Goal: Task Accomplishment & Management: Complete application form

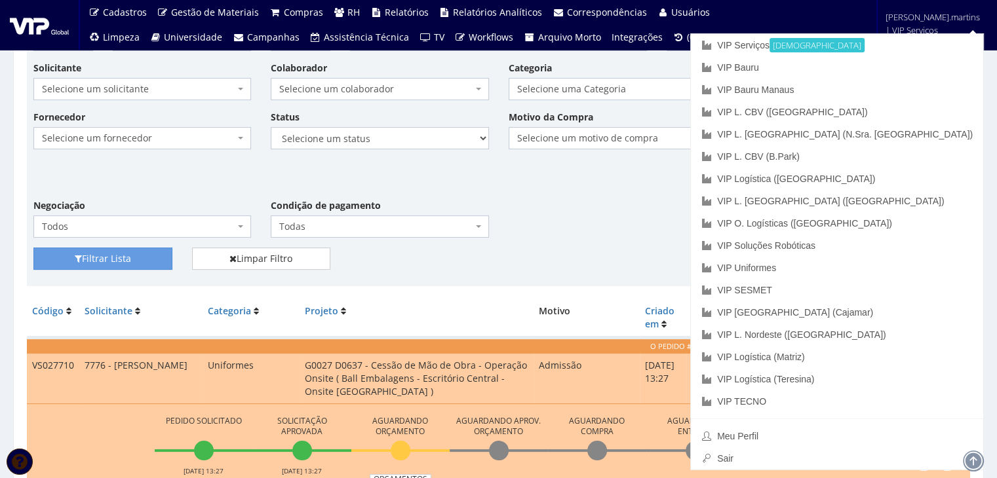
scroll to position [218, 0]
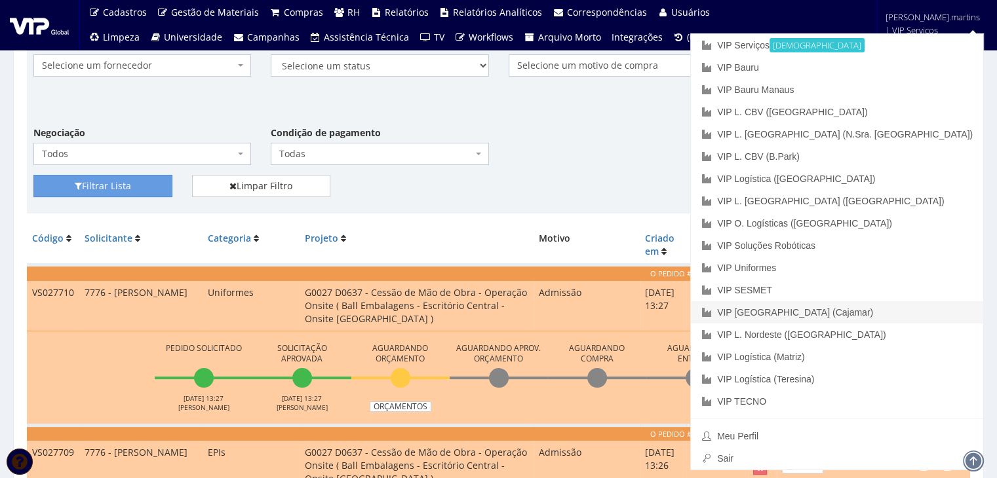
click at [907, 319] on link "VIP [GEOGRAPHIC_DATA] (Cajamar)" at bounding box center [837, 312] width 292 height 22
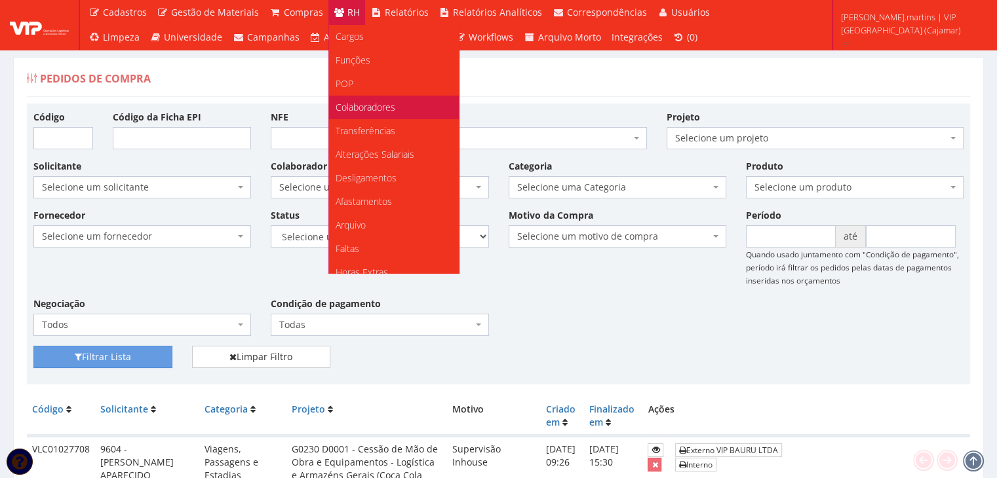
click at [364, 104] on span "Colaboradores" at bounding box center [366, 107] width 60 height 12
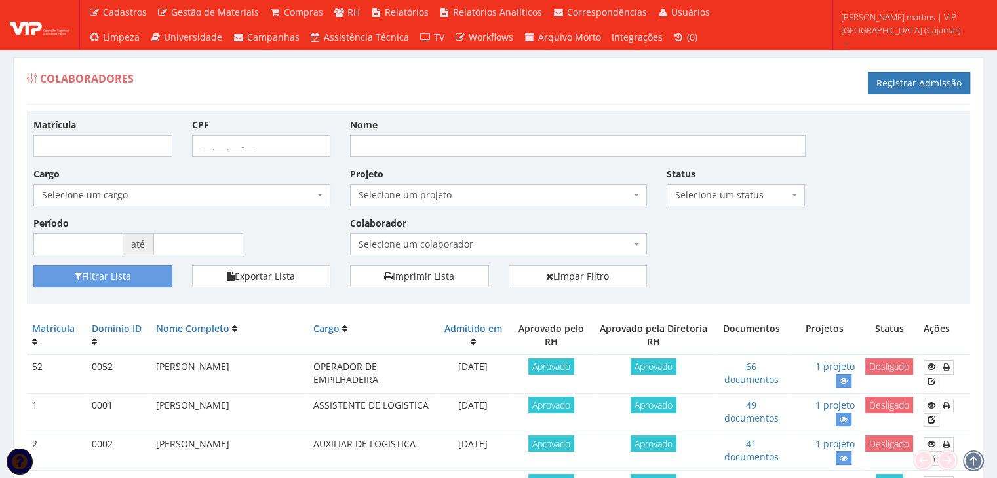
click at [488, 241] on span "Selecione um colaborador" at bounding box center [494, 244] width 272 height 13
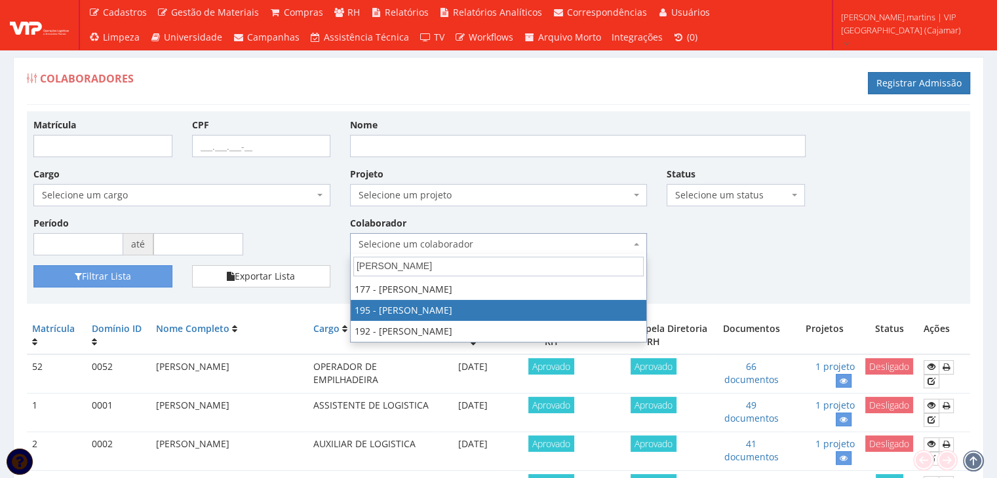
type input "[PERSON_NAME]"
select select "4099"
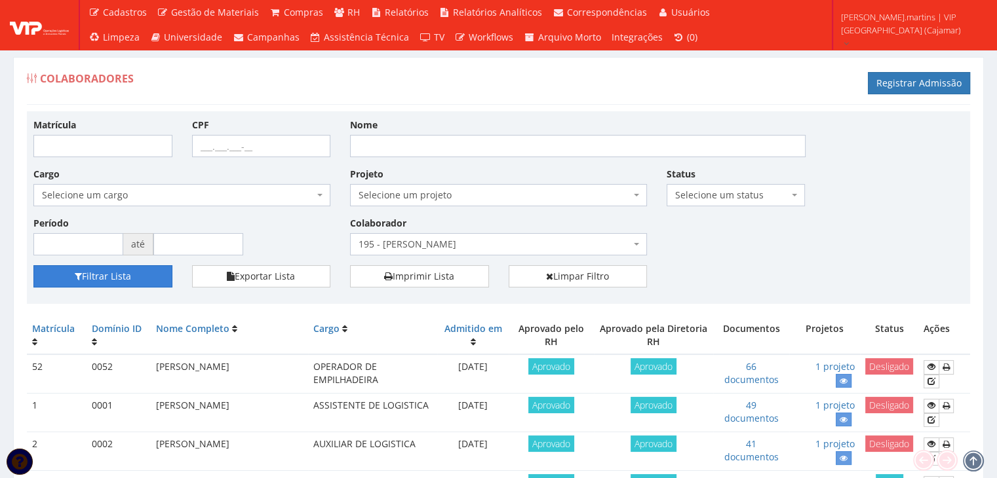
click at [154, 267] on button "Filtrar Lista" at bounding box center [102, 276] width 139 height 22
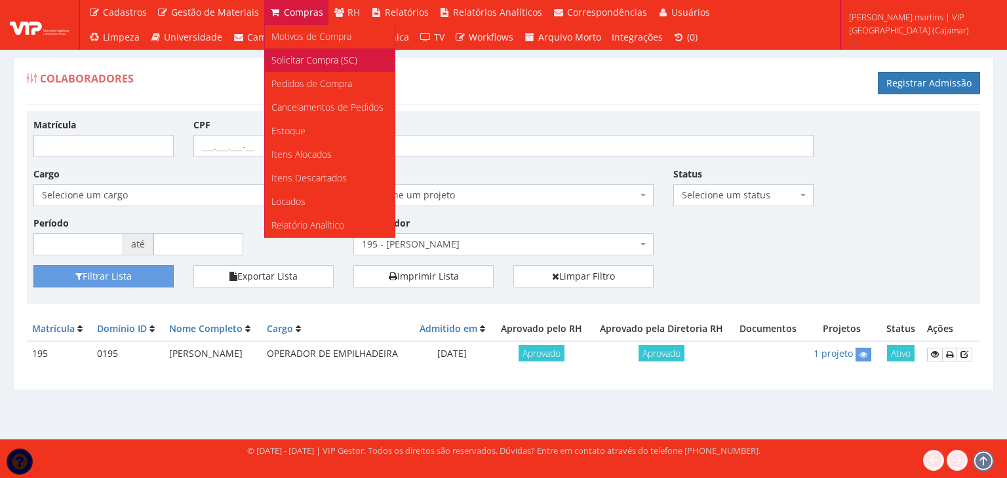
click at [307, 62] on span "Solicitar Compra (SC)" at bounding box center [314, 60] width 86 height 12
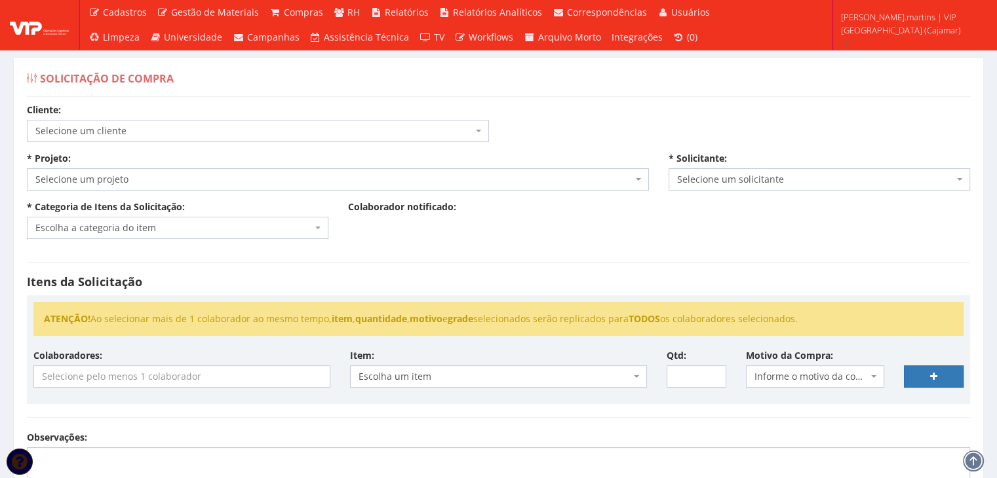
click at [189, 121] on span "Selecione um cliente" at bounding box center [258, 131] width 462 height 22
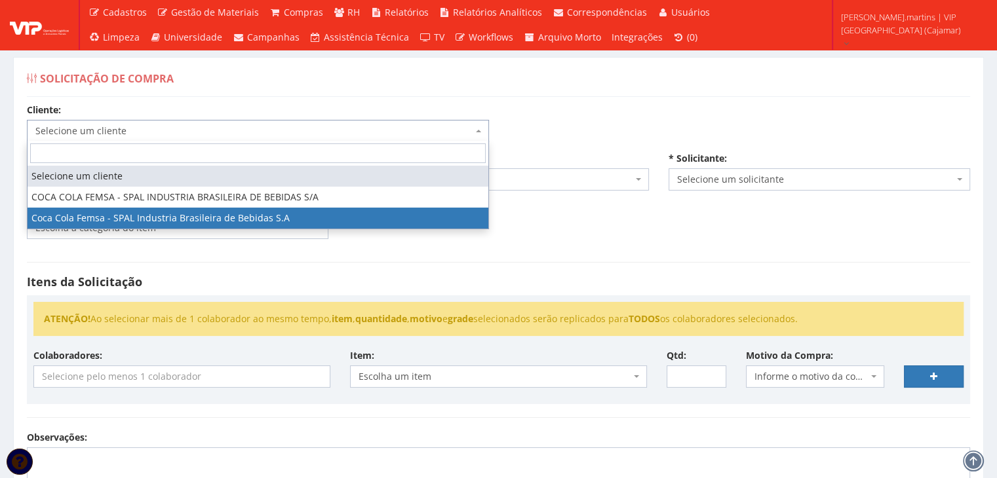
select select "51"
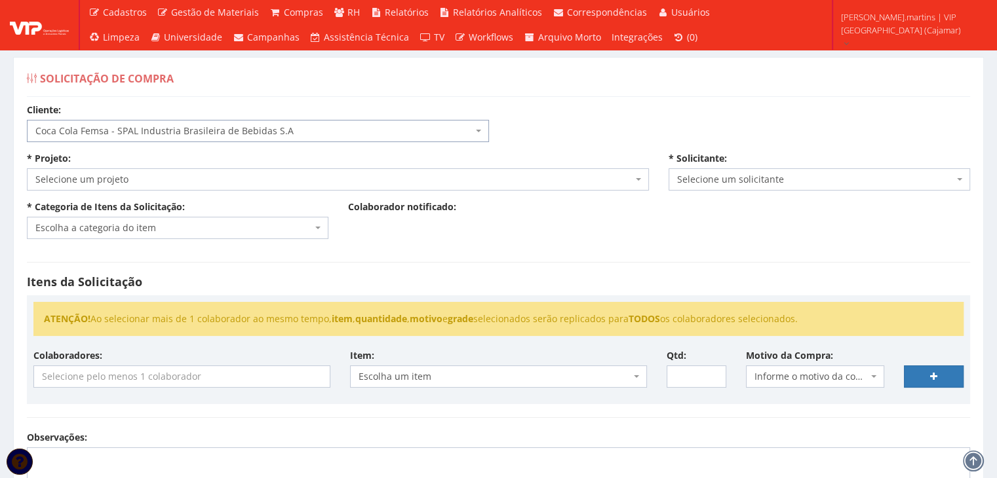
click at [144, 182] on span "Selecione um projeto" at bounding box center [333, 179] width 597 height 13
select select "230"
click at [128, 225] on span "Escolha a categoria do item" at bounding box center [173, 228] width 277 height 13
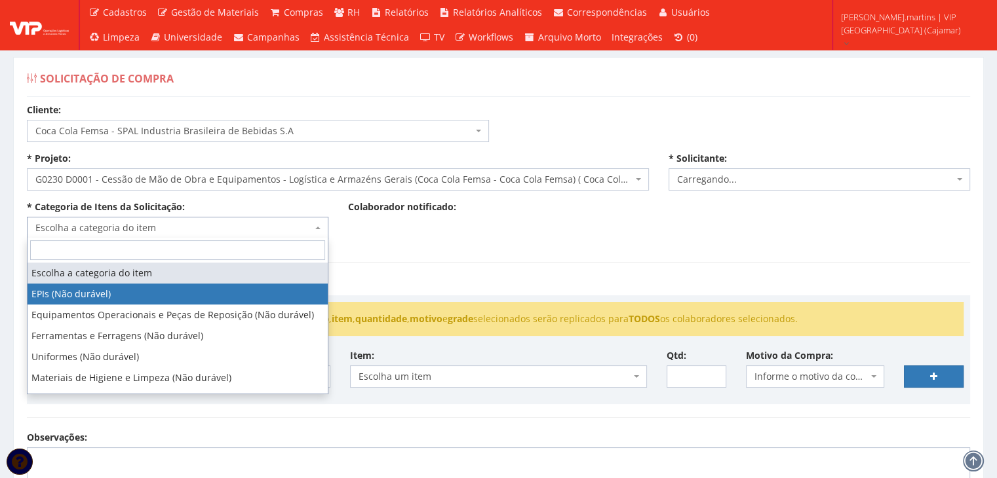
select select "2471"
select select "1"
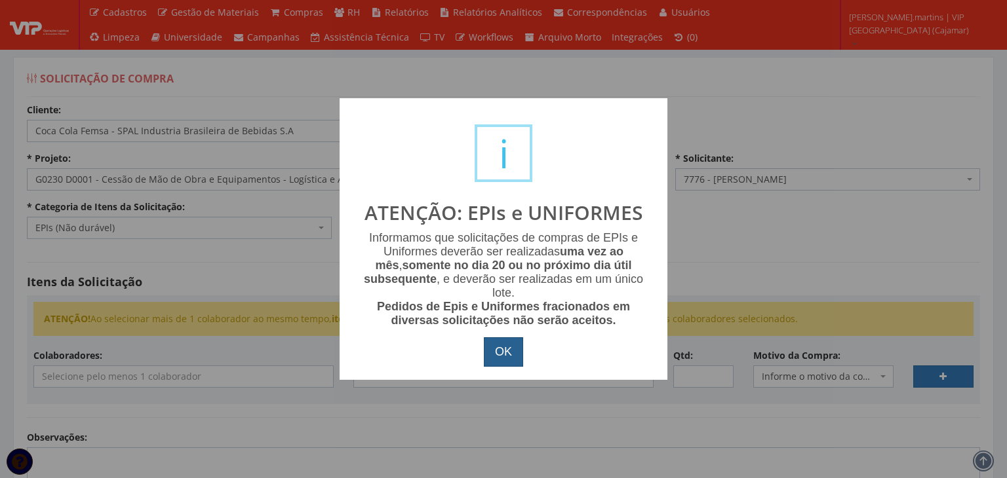
click at [504, 347] on button "OK" at bounding box center [503, 353] width 39 height 30
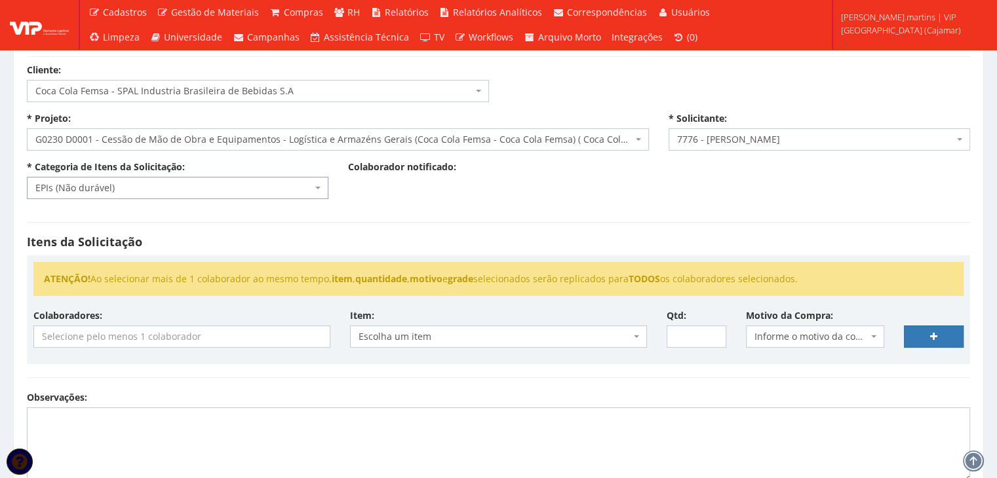
scroll to position [87, 0]
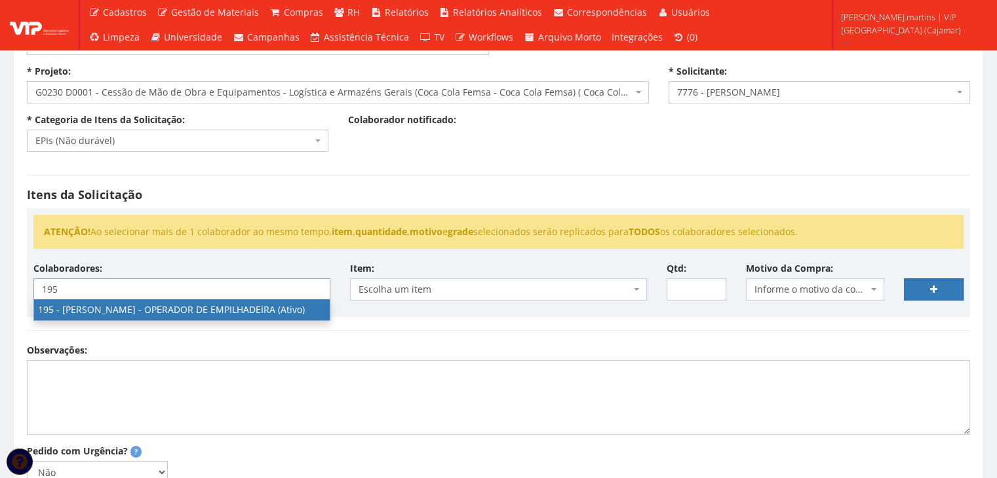
type input "195"
select select "4099"
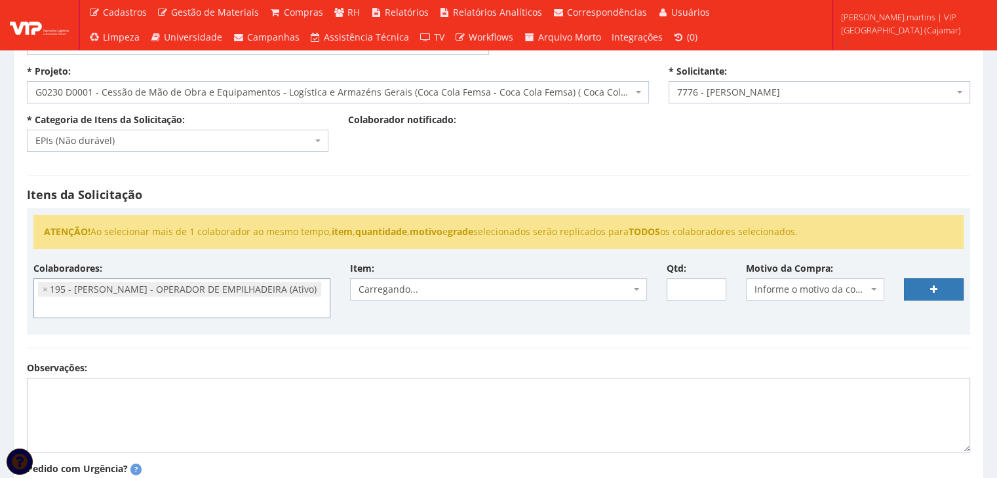
click at [805, 290] on span "Informe o motivo da compra" at bounding box center [811, 289] width 114 height 13
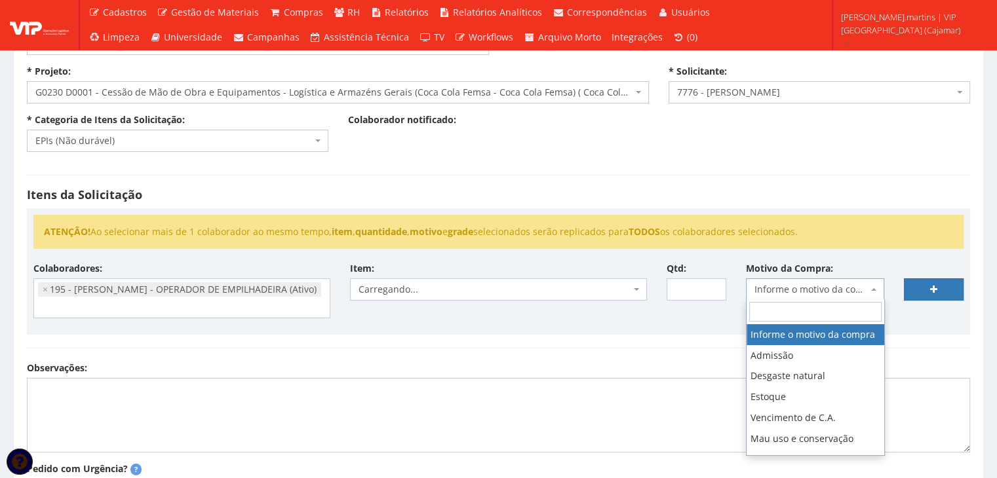
click at [779, 297] on span "Informe o motivo da compra" at bounding box center [815, 290] width 139 height 22
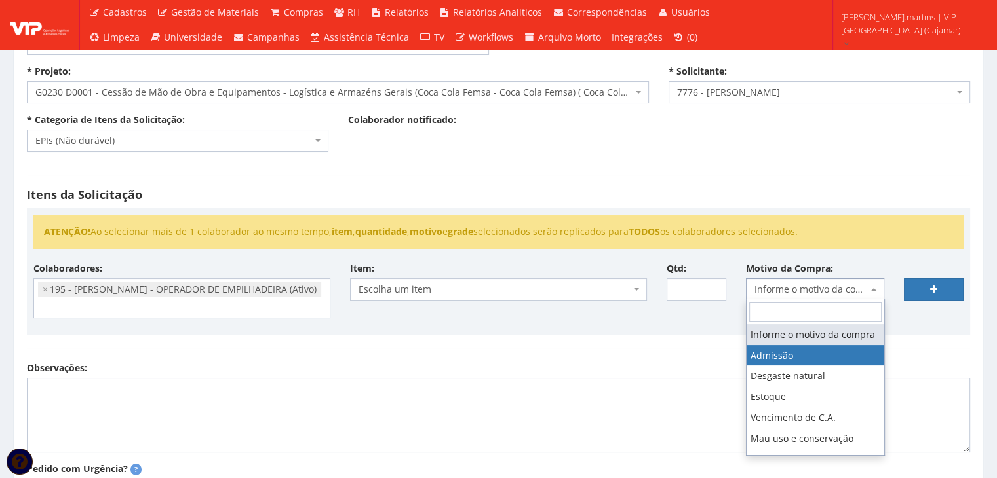
drag, startPoint x: 781, startPoint y: 360, endPoint x: 767, endPoint y: 355, distance: 14.5
select select "1"
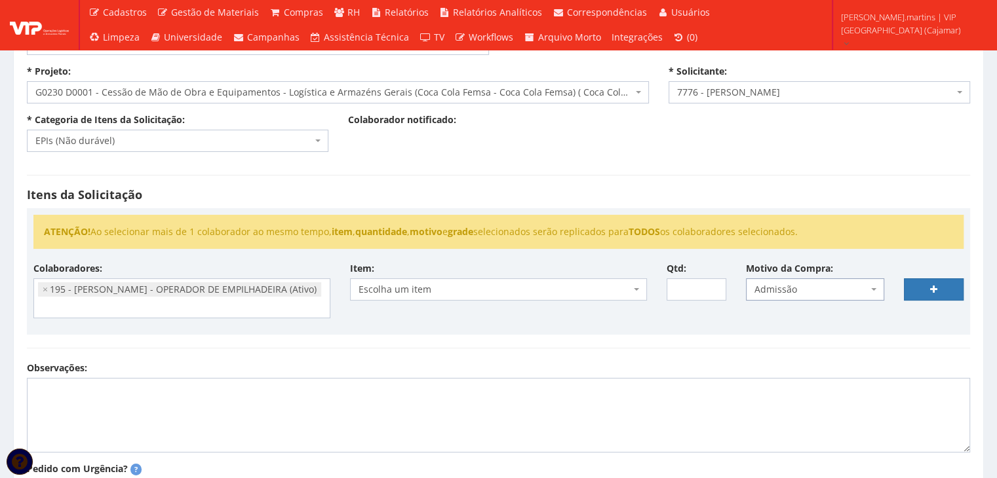
click at [630, 281] on span "Escolha um item" at bounding box center [498, 290] width 297 height 22
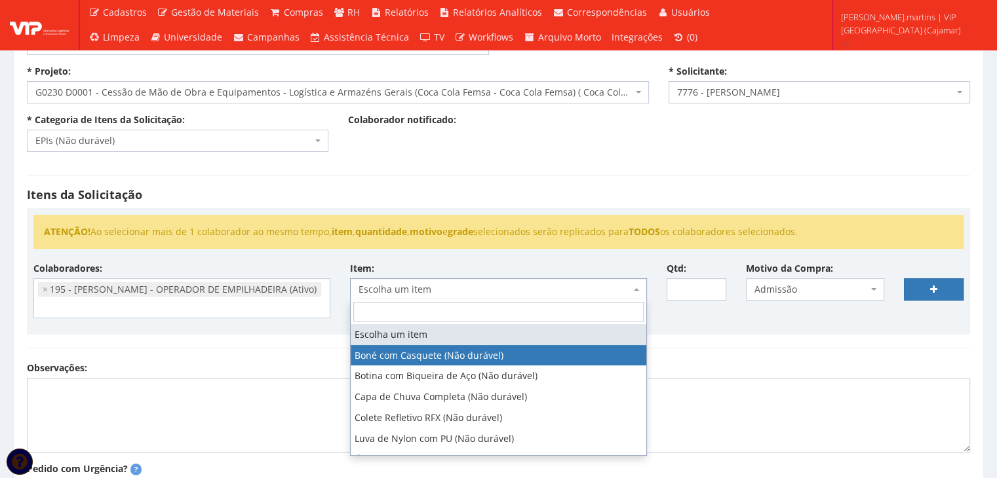
select select "41"
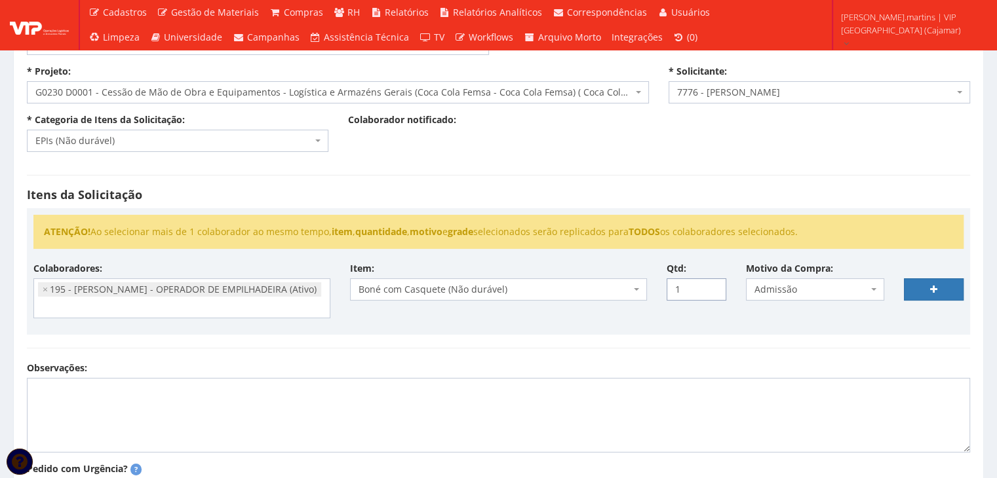
type input "1"
click at [710, 286] on input "1" at bounding box center [697, 290] width 60 height 22
click at [930, 296] on link at bounding box center [934, 290] width 60 height 22
select select
type input "0"
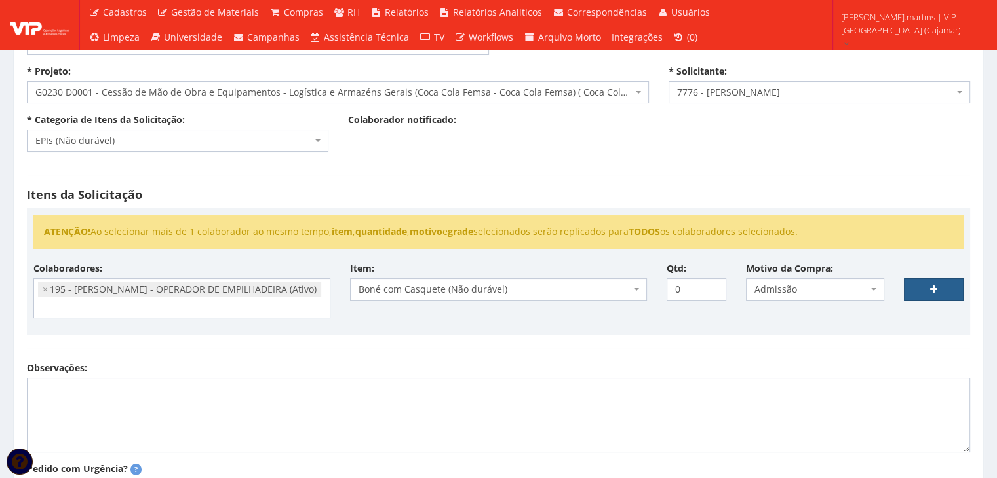
select select
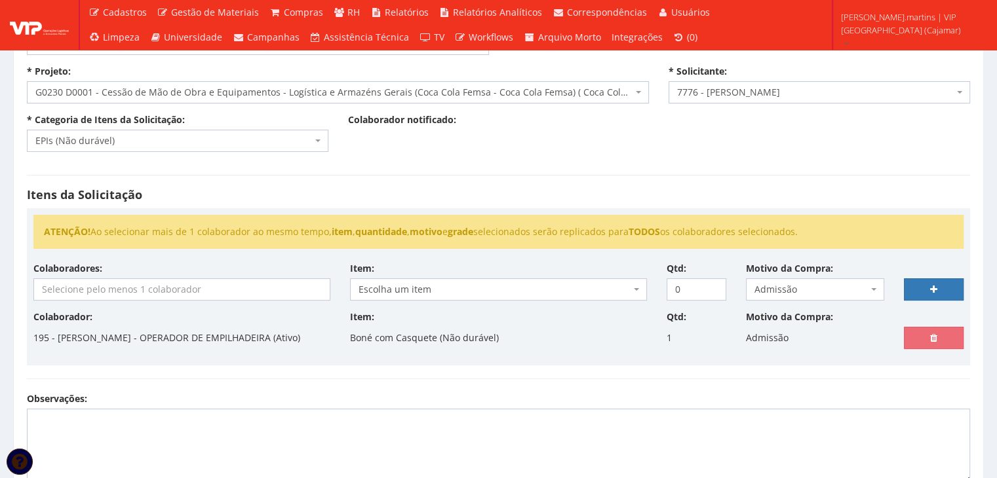
click at [305, 281] on input "search" at bounding box center [182, 289] width 296 height 21
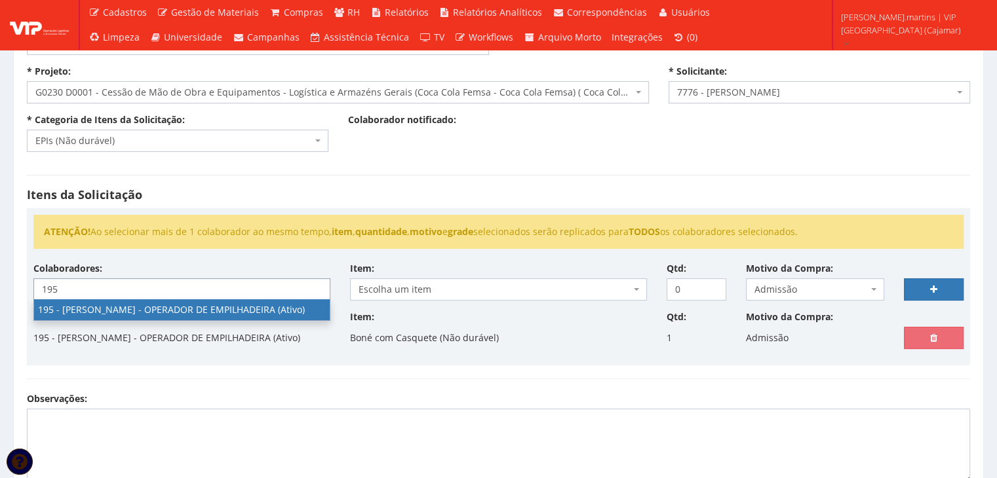
type input "195"
select select "4099"
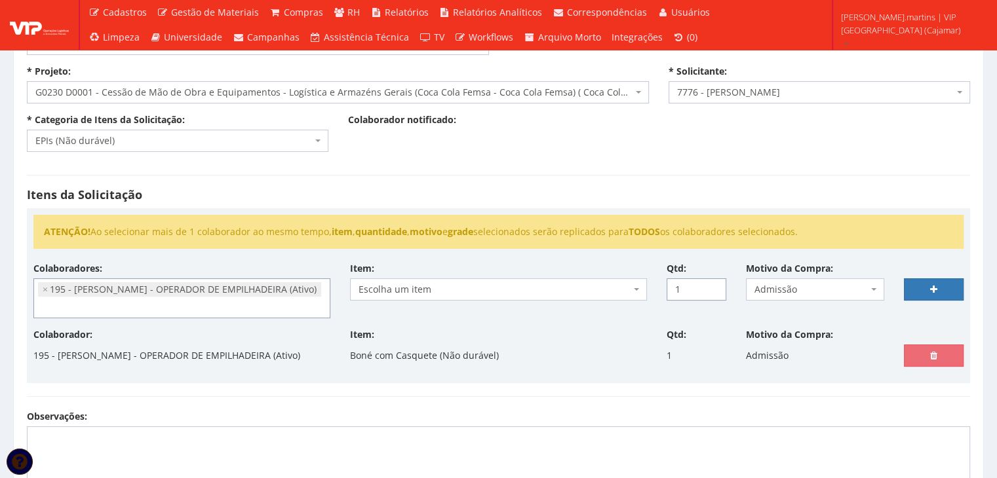
type input "1"
click at [714, 284] on input "1" at bounding box center [697, 290] width 60 height 22
click at [619, 292] on span "Escolha um item" at bounding box center [494, 289] width 272 height 13
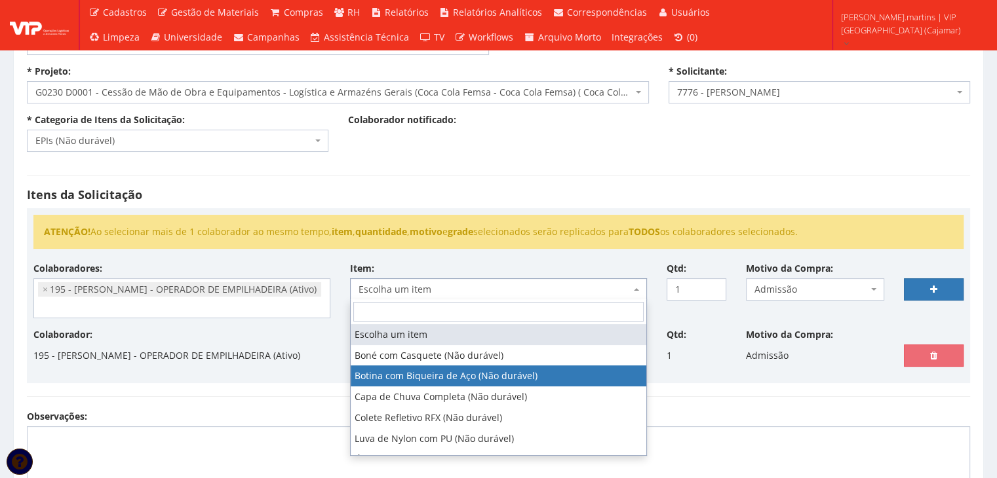
select select "46"
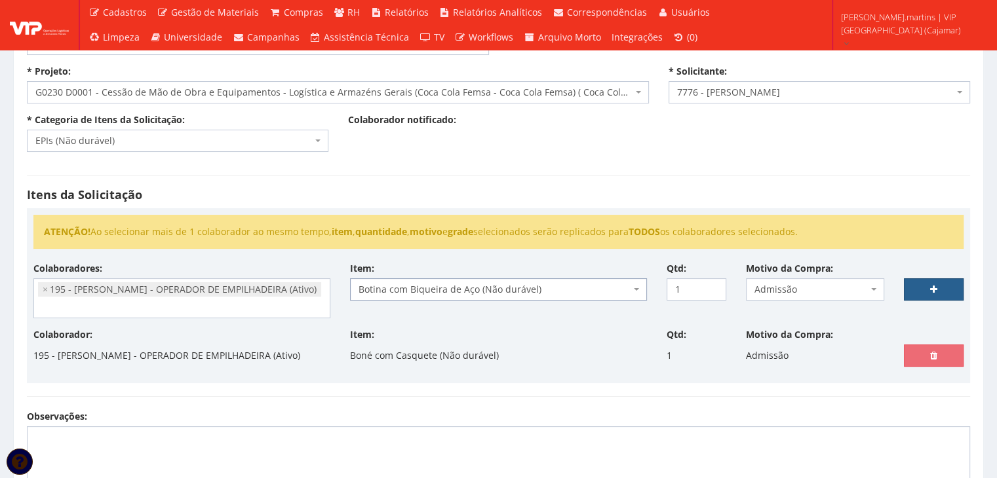
click at [929, 287] on link at bounding box center [934, 290] width 60 height 22
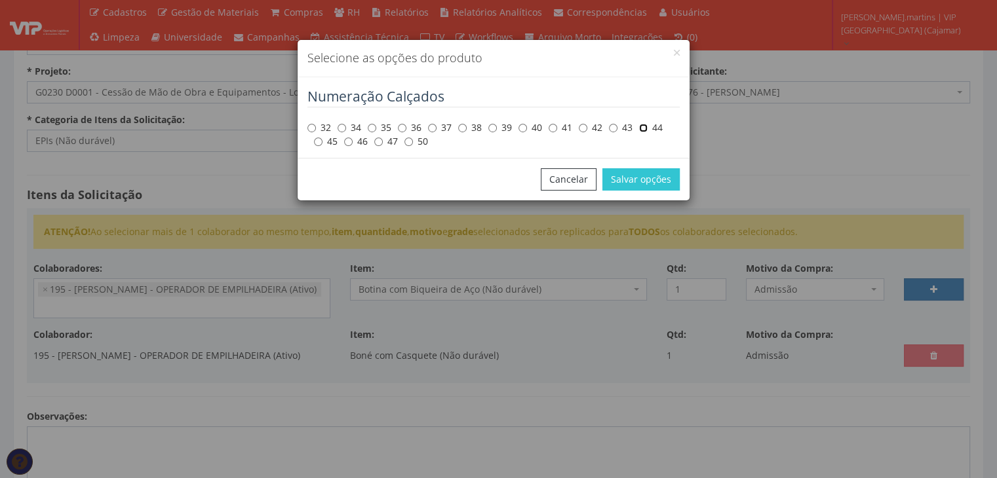
click at [645, 129] on input "44" at bounding box center [643, 128] width 9 height 9
radio input "true"
click at [648, 174] on button "Salvar opções" at bounding box center [640, 179] width 77 height 22
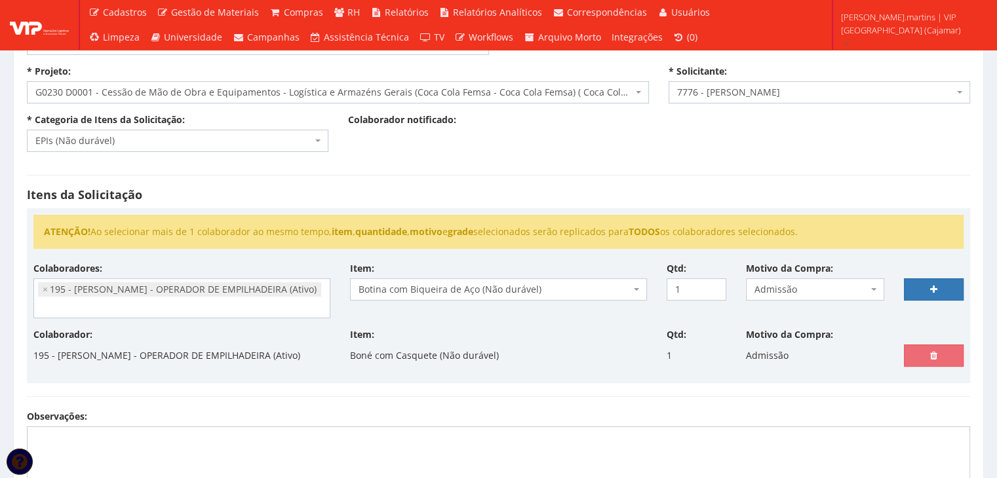
select select
type input "0"
select select
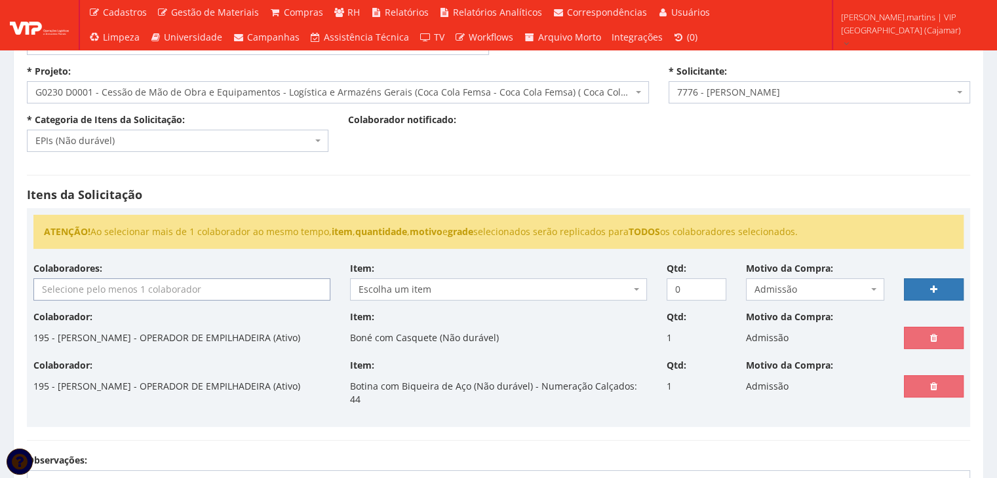
click at [144, 293] on input "search" at bounding box center [182, 289] width 296 height 21
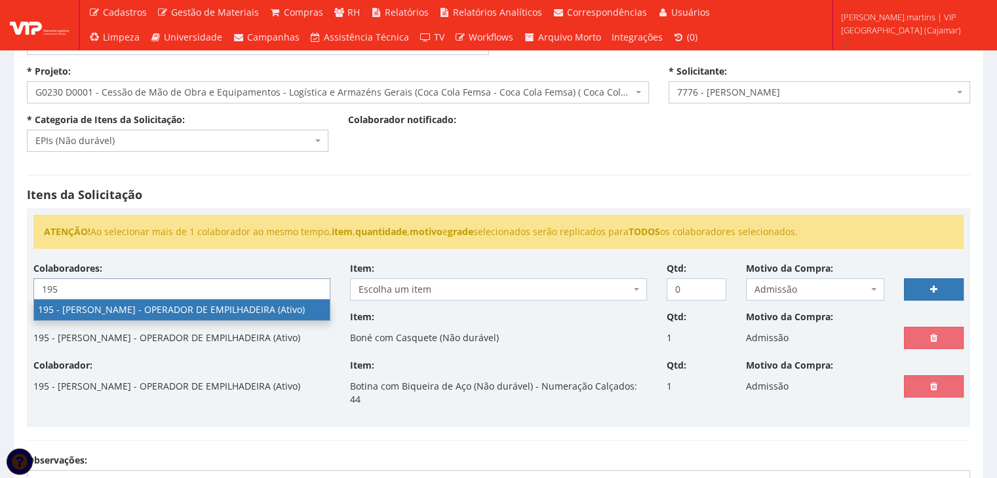
type input "195"
select select "4099"
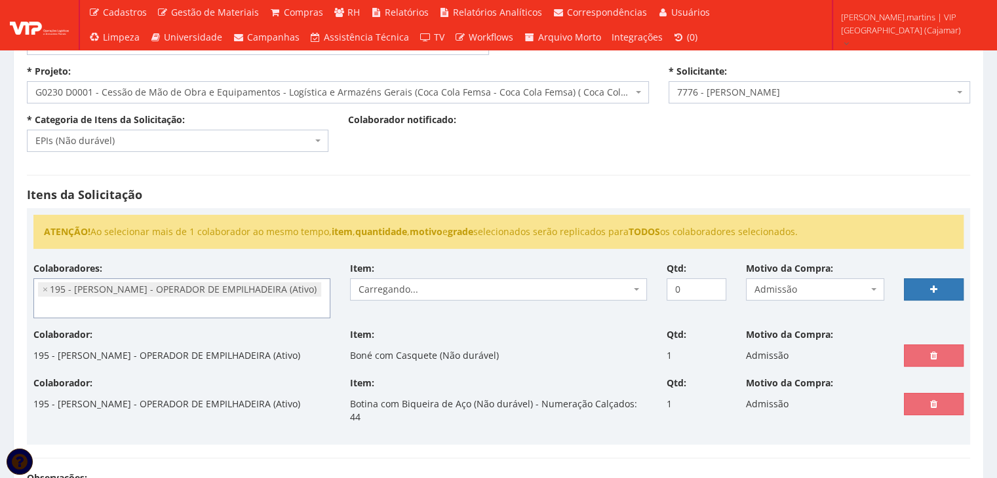
click at [401, 289] on span "Carregando..." at bounding box center [494, 289] width 272 height 13
click at [400, 289] on span "Carregando..." at bounding box center [494, 289] width 272 height 13
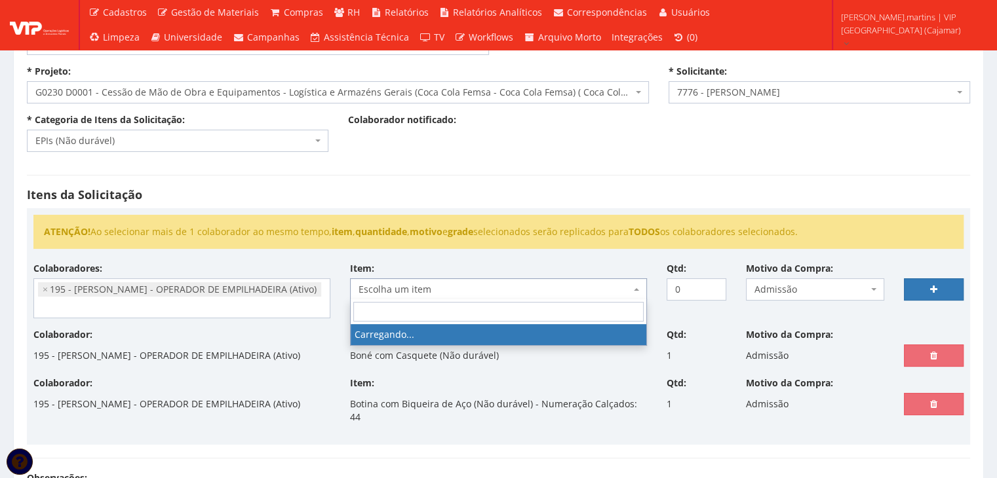
click at [400, 289] on span "Escolha um item" at bounding box center [494, 289] width 272 height 13
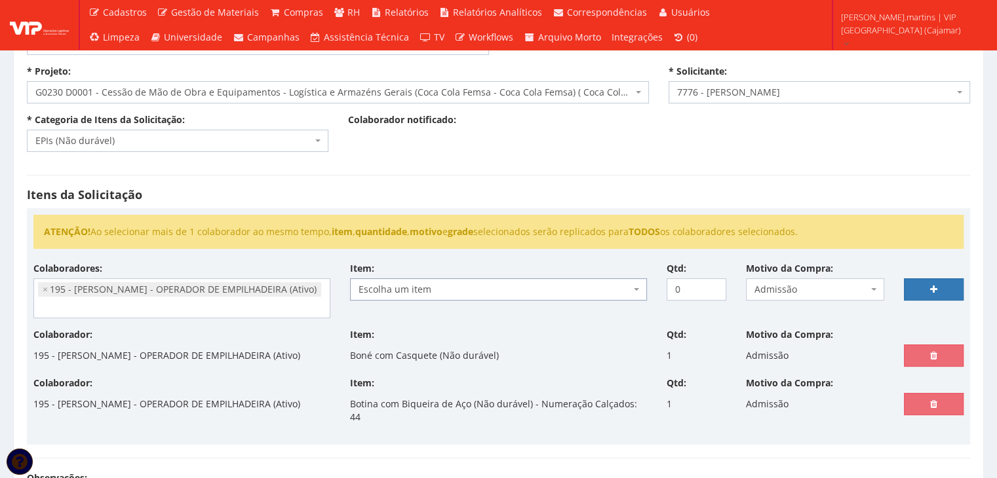
click at [400, 289] on span "Escolha um item" at bounding box center [494, 289] width 272 height 13
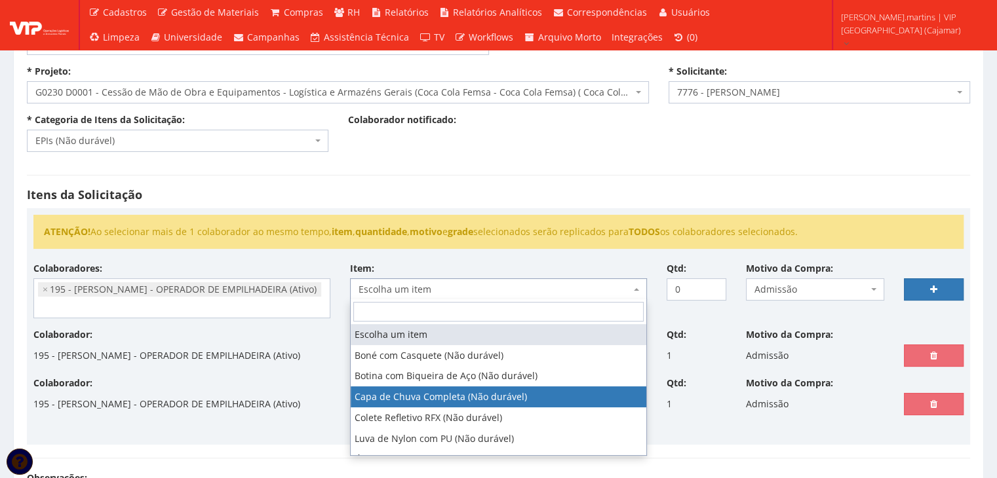
select select "78"
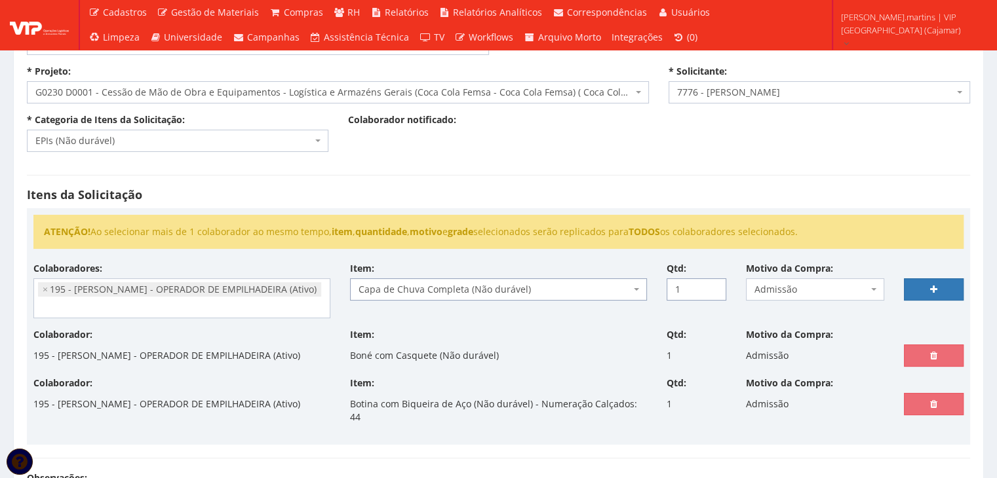
type input "1"
click at [713, 282] on input "1" at bounding box center [697, 290] width 60 height 22
click at [922, 282] on link at bounding box center [934, 290] width 60 height 22
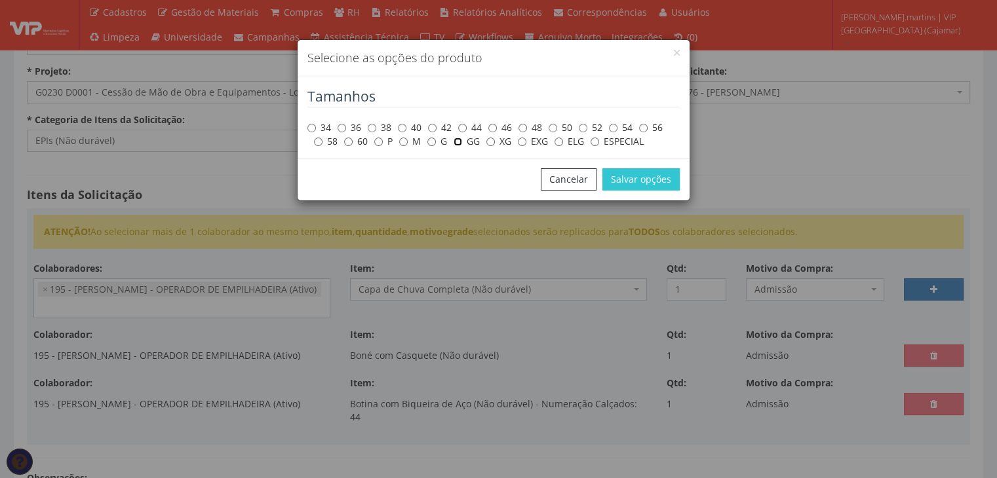
click at [459, 140] on input "GG" at bounding box center [458, 142] width 9 height 9
radio input "true"
click at [633, 174] on button "Salvar opções" at bounding box center [640, 179] width 77 height 22
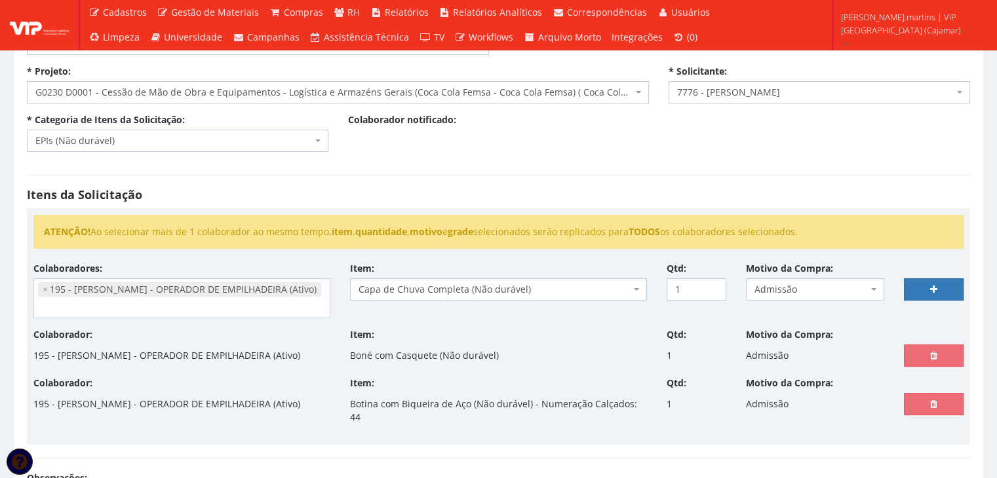
select select
type input "0"
select select
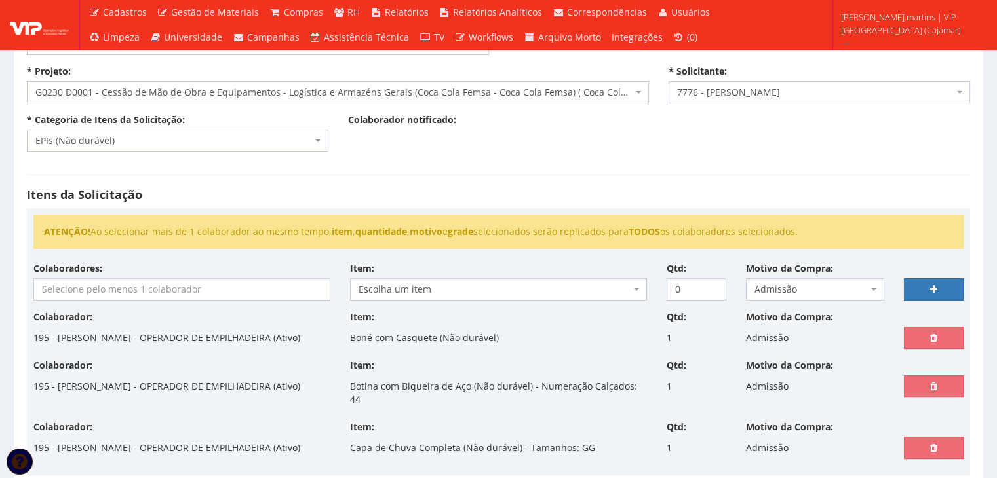
click at [197, 286] on input "search" at bounding box center [182, 289] width 296 height 21
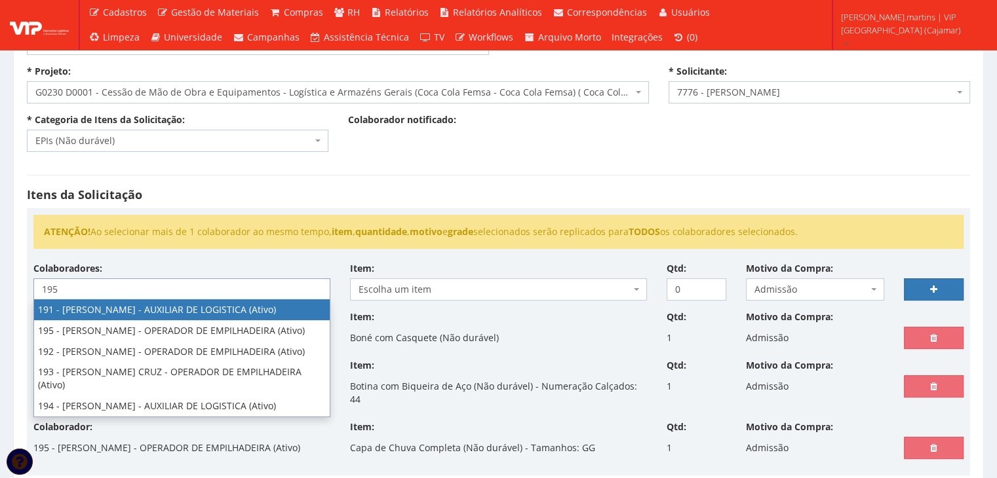
type input "195"
select select "4099"
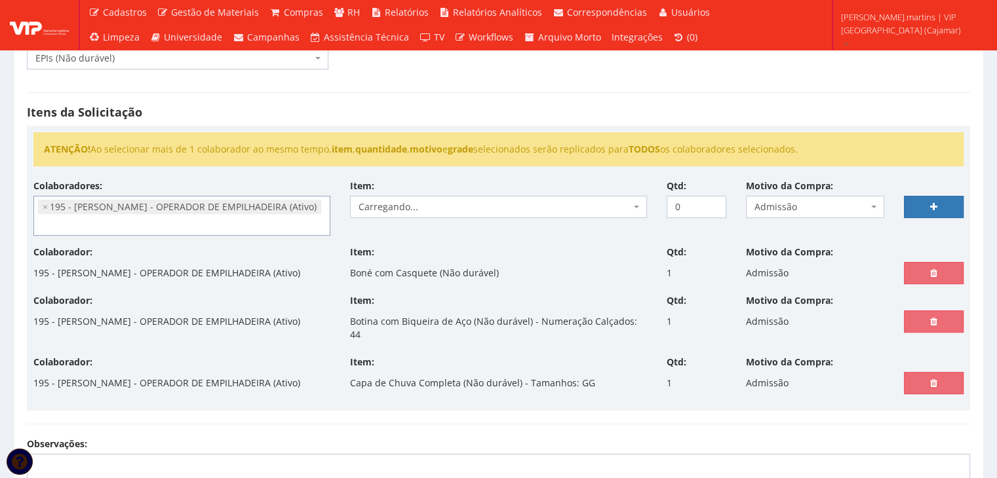
scroll to position [174, 0]
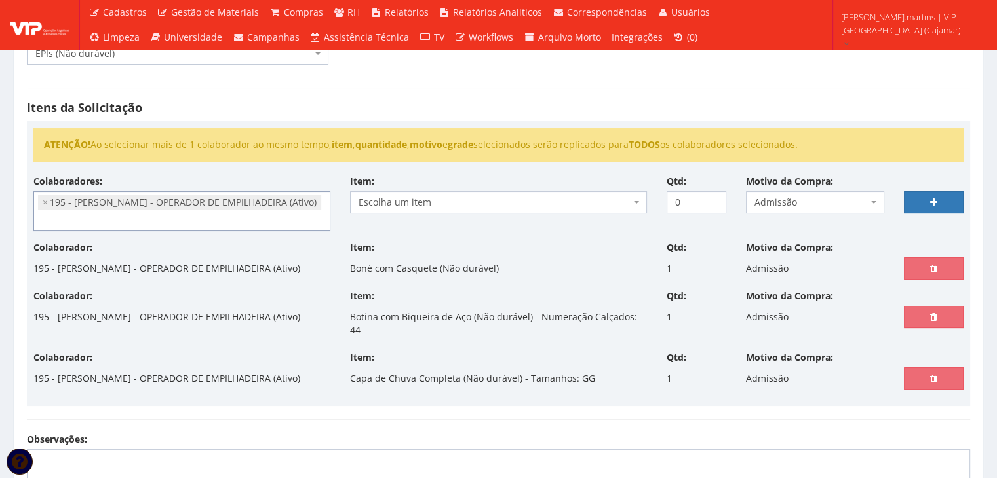
click at [422, 196] on span "Escolha um item" at bounding box center [494, 202] width 272 height 13
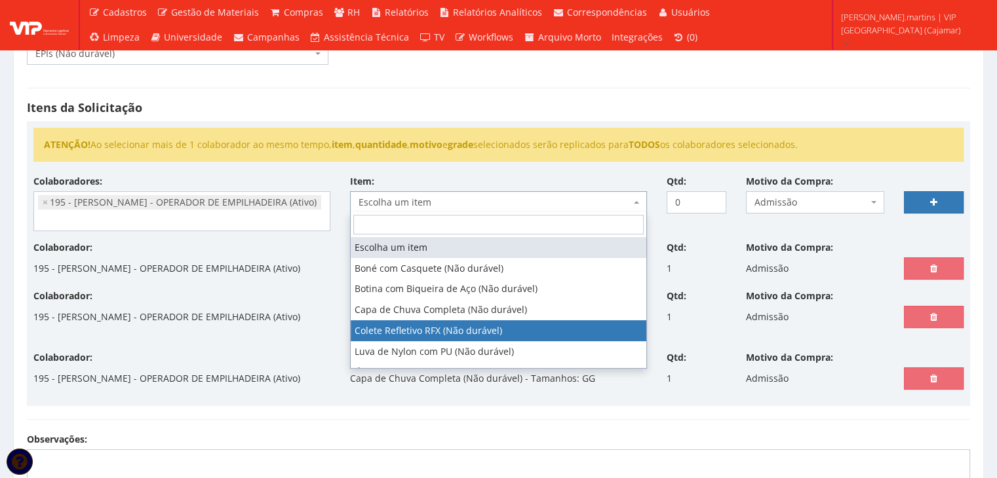
select select "104"
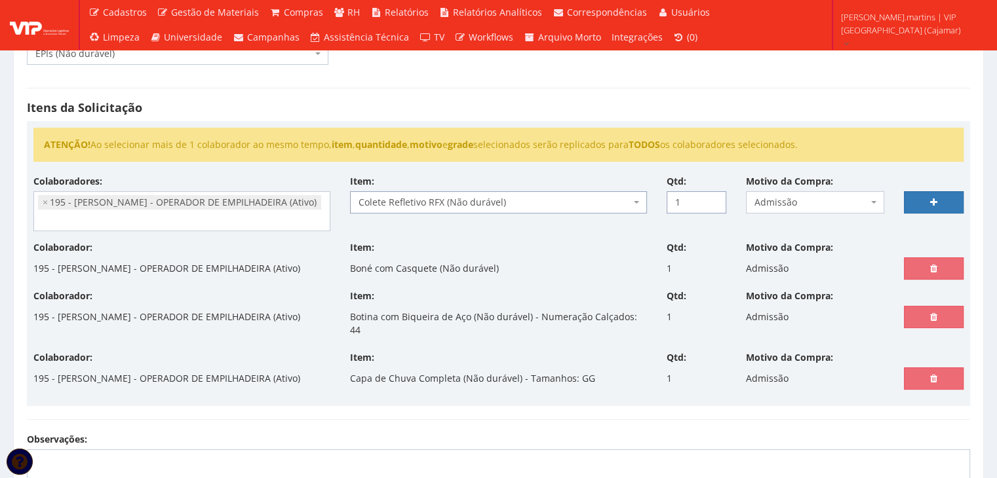
type input "1"
click at [710, 199] on input "1" at bounding box center [697, 202] width 60 height 22
click at [952, 200] on link at bounding box center [934, 202] width 60 height 22
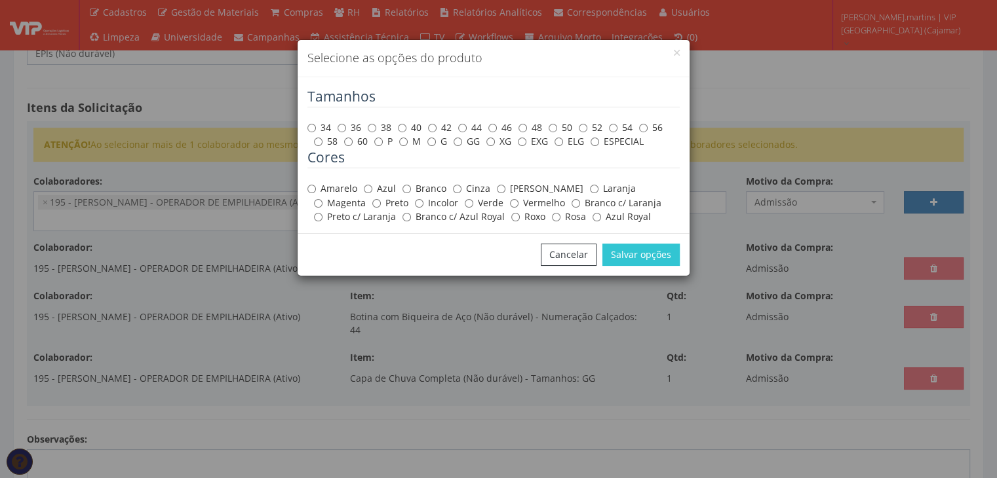
click at [340, 189] on label "Amarelo" at bounding box center [332, 188] width 50 height 13
click at [316, 189] on input "Amarelo" at bounding box center [311, 189] width 9 height 9
radio input "true"
click at [461, 140] on input "GG" at bounding box center [458, 142] width 9 height 9
radio input "true"
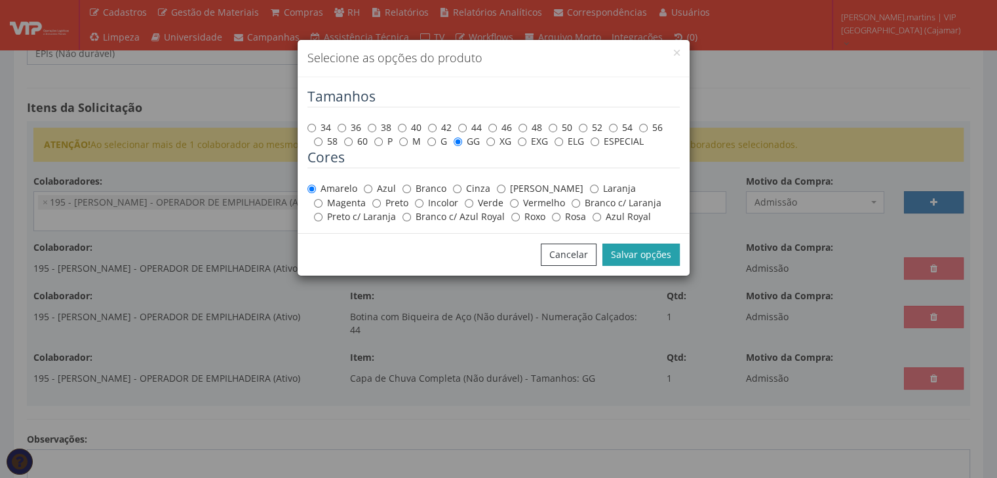
click at [664, 260] on button "Salvar opções" at bounding box center [640, 255] width 77 height 22
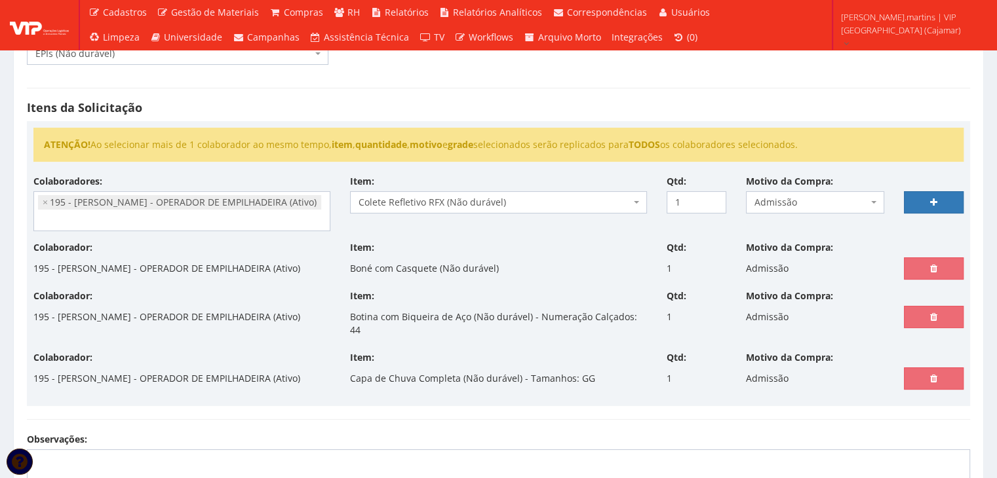
select select
type input "0"
select select
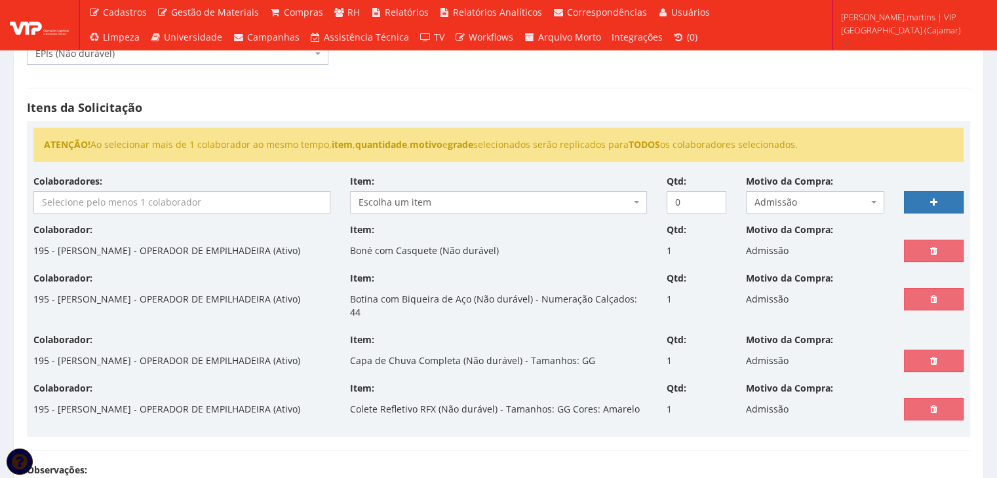
click at [176, 203] on input "search" at bounding box center [182, 202] width 296 height 21
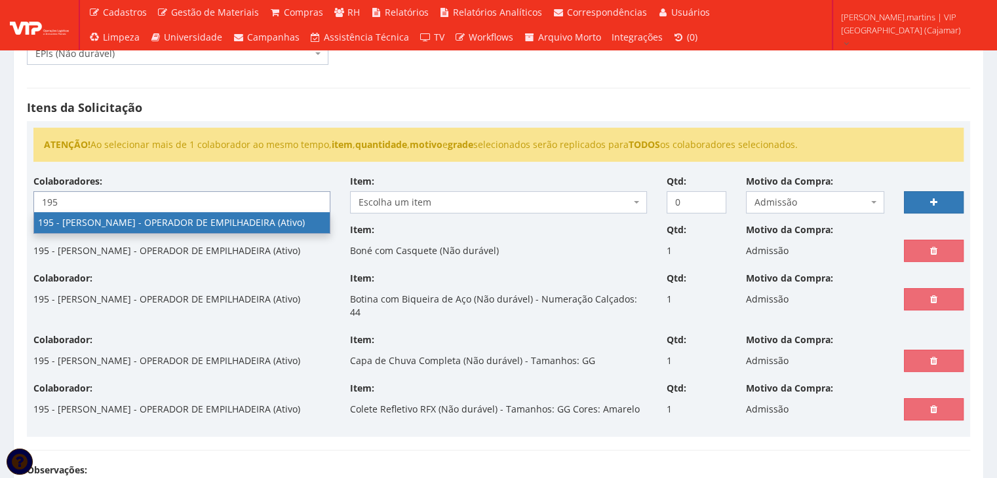
type input "195"
select select "4099"
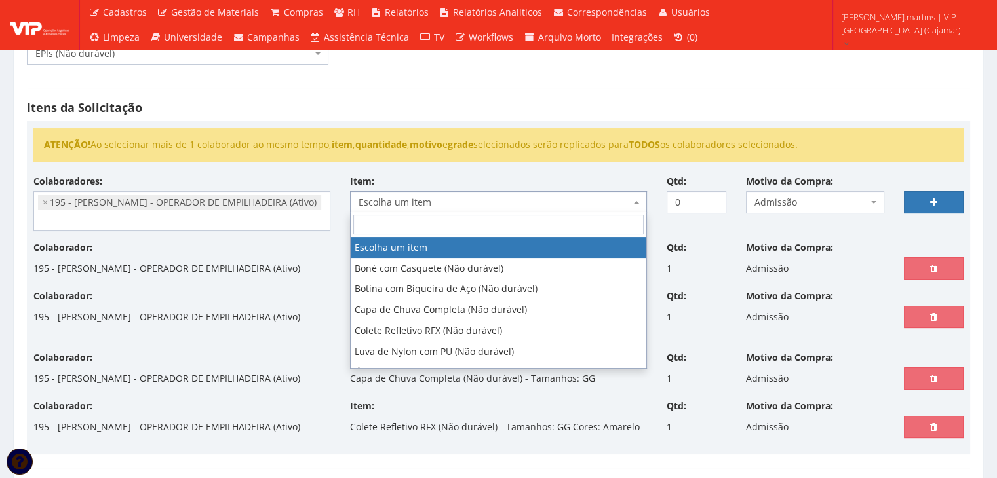
click at [467, 204] on span "Escolha um item" at bounding box center [494, 202] width 272 height 13
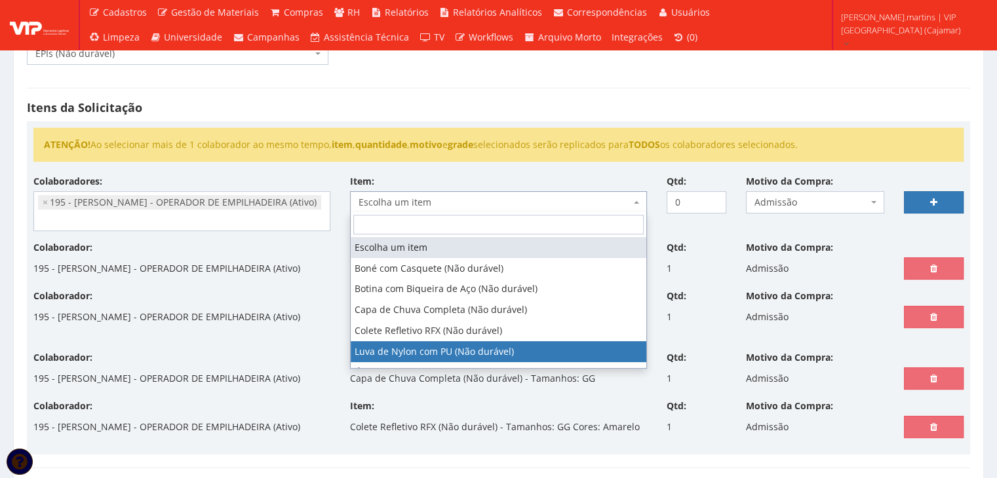
select select "216"
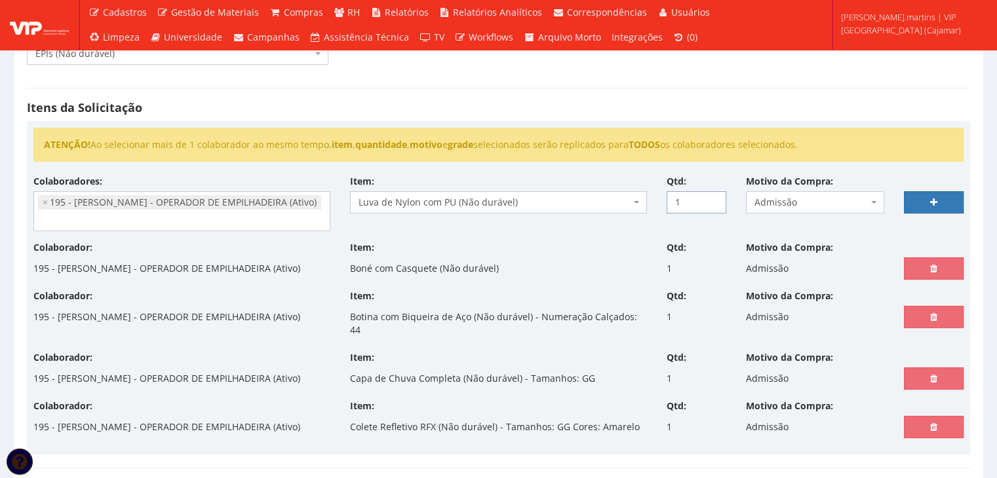
click at [713, 199] on input "1" at bounding box center [697, 202] width 60 height 22
click at [713, 199] on input "2" at bounding box center [697, 202] width 60 height 22
type input "3"
click at [713, 199] on input "3" at bounding box center [697, 202] width 60 height 22
click at [915, 195] on link at bounding box center [934, 202] width 60 height 22
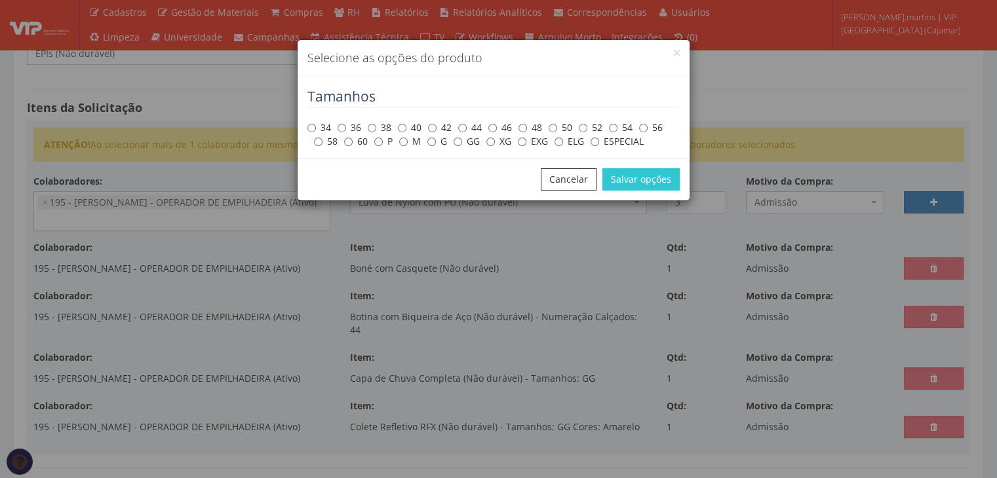
click at [463, 140] on label "GG" at bounding box center [467, 141] width 26 height 13
click at [462, 140] on input "GG" at bounding box center [458, 142] width 9 height 9
radio input "true"
click at [651, 176] on button "Salvar opções" at bounding box center [640, 179] width 77 height 22
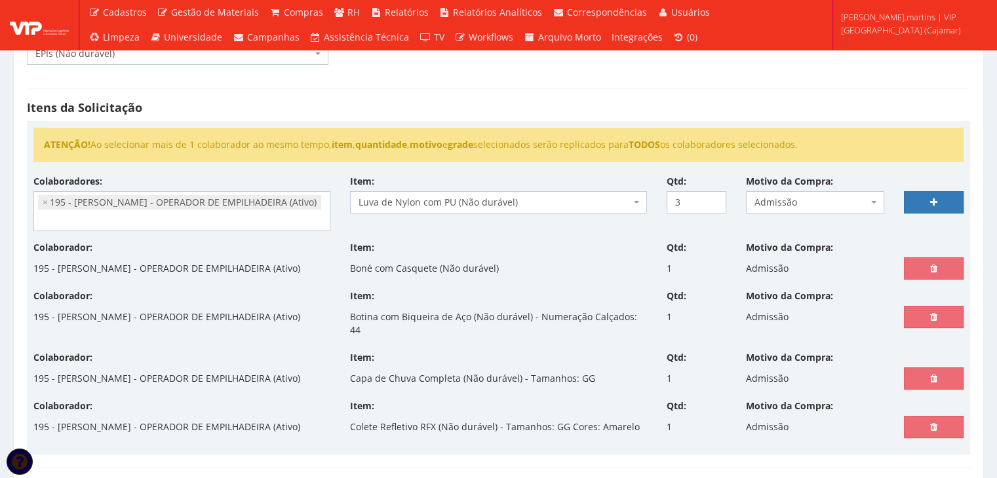
select select
type input "0"
select select
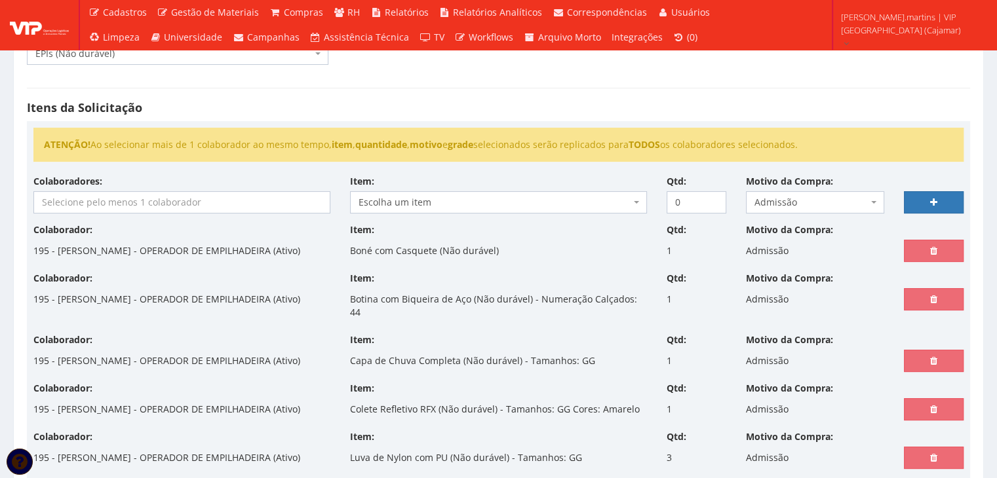
click at [152, 206] on input "search" at bounding box center [182, 202] width 296 height 21
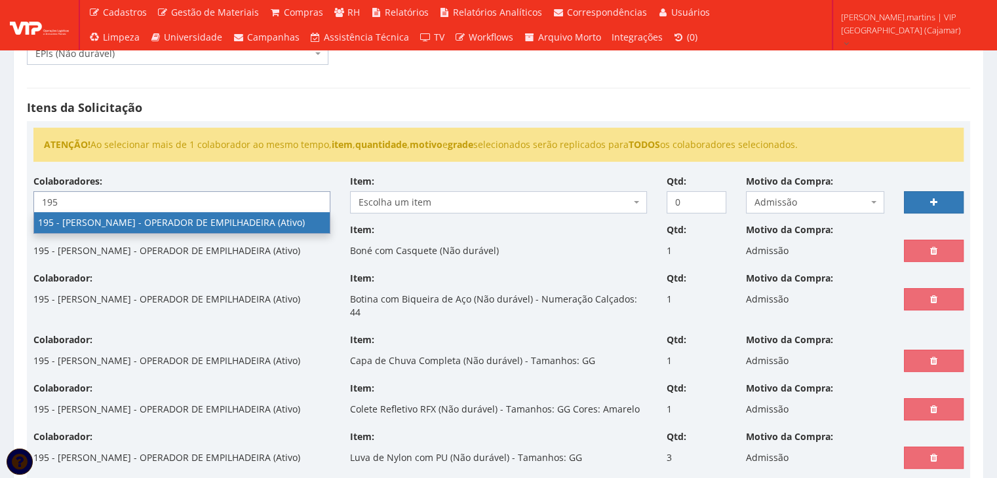
type input "195"
select select "4099"
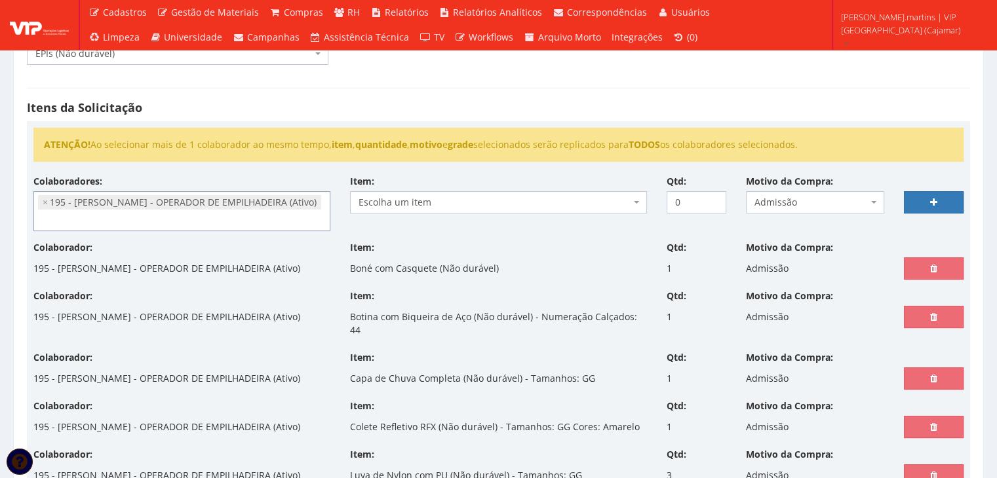
click at [454, 196] on span "Escolha um item" at bounding box center [494, 202] width 272 height 13
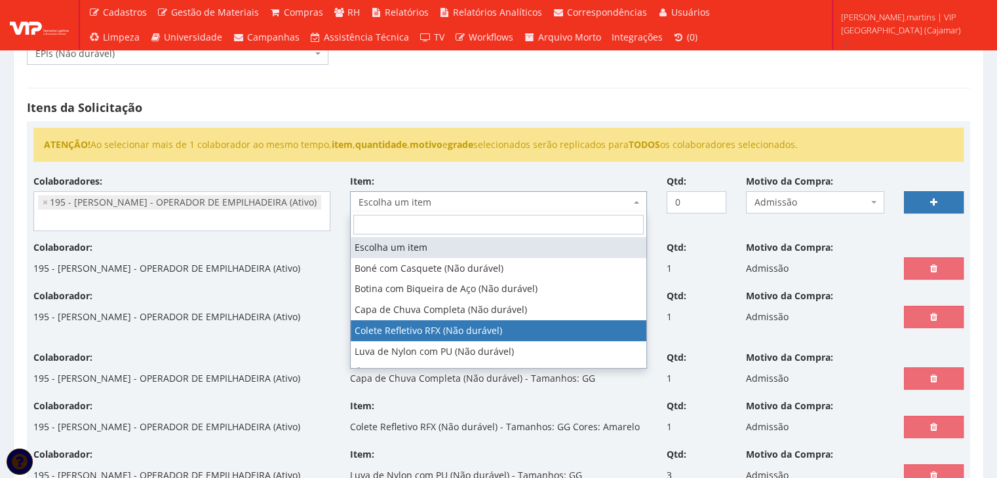
scroll to position [43, 0]
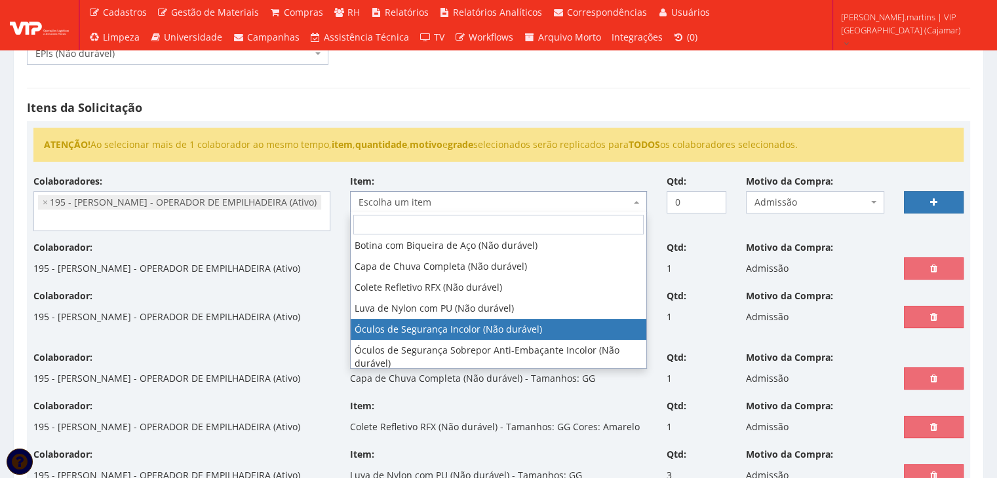
select select "246"
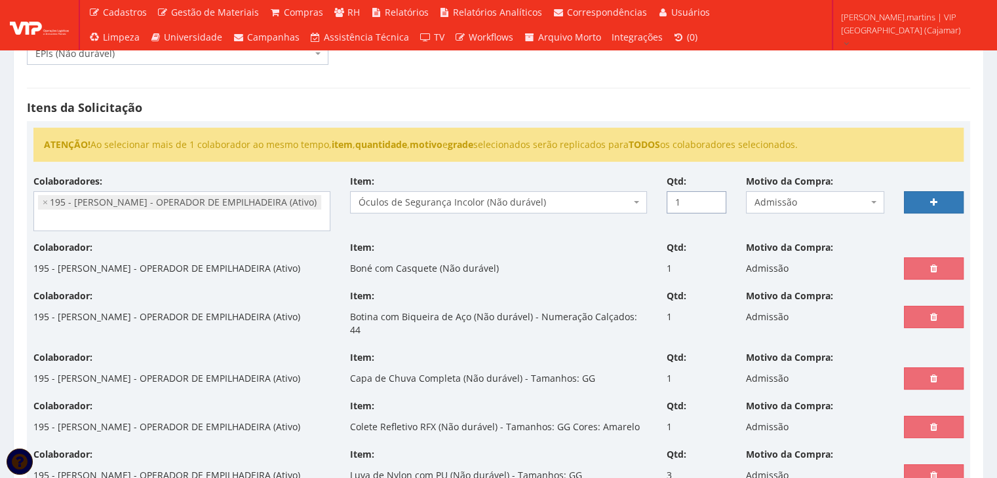
drag, startPoint x: 712, startPoint y: 197, endPoint x: 776, endPoint y: 203, distance: 64.4
type input "1"
click at [712, 197] on input "1" at bounding box center [697, 202] width 60 height 22
click at [918, 199] on link at bounding box center [934, 202] width 60 height 22
select select
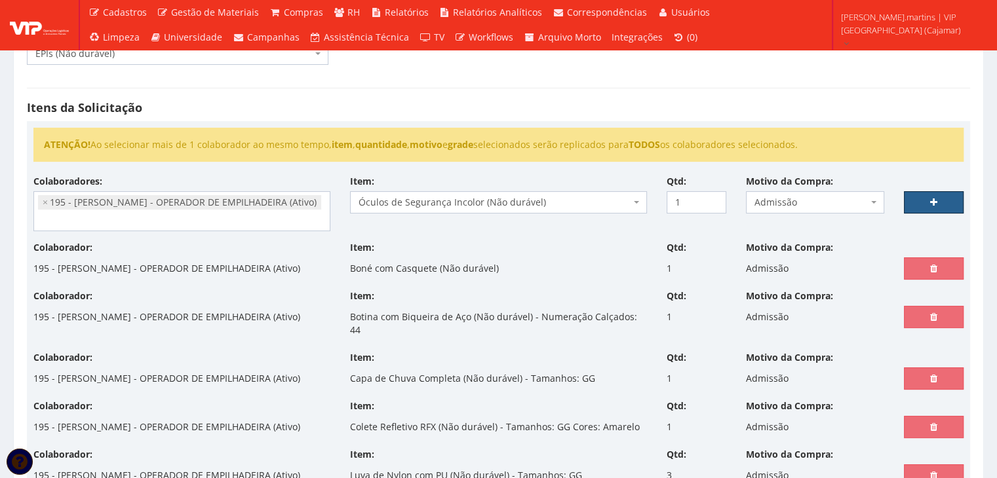
type input "0"
select select
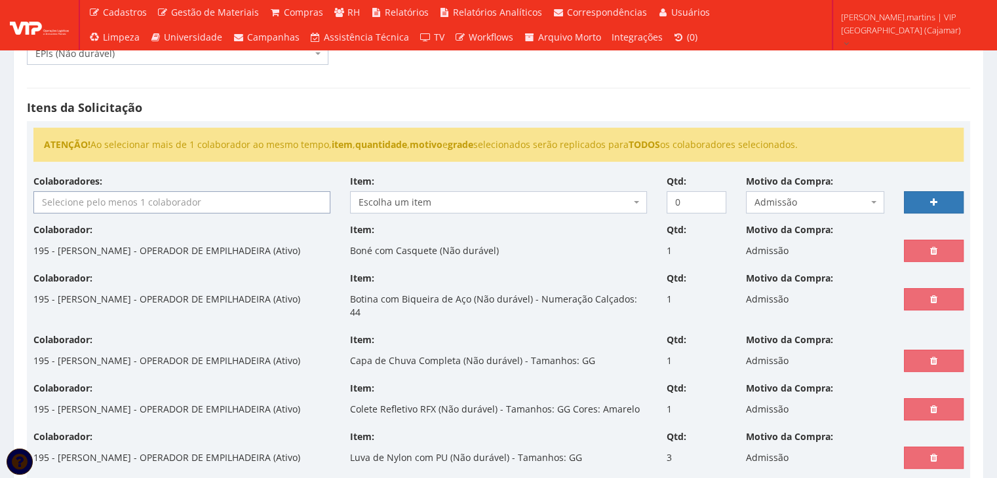
click at [92, 205] on input "search" at bounding box center [182, 202] width 296 height 21
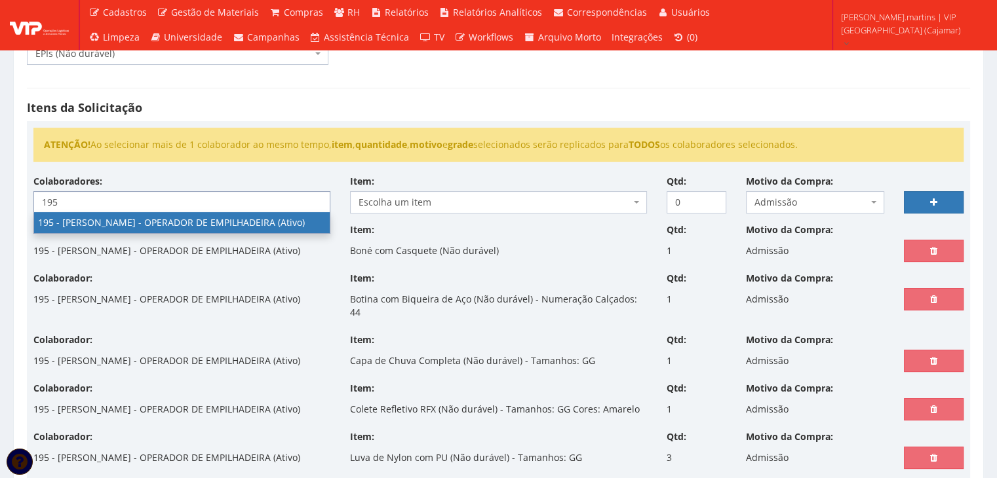
type input "195"
select select "4099"
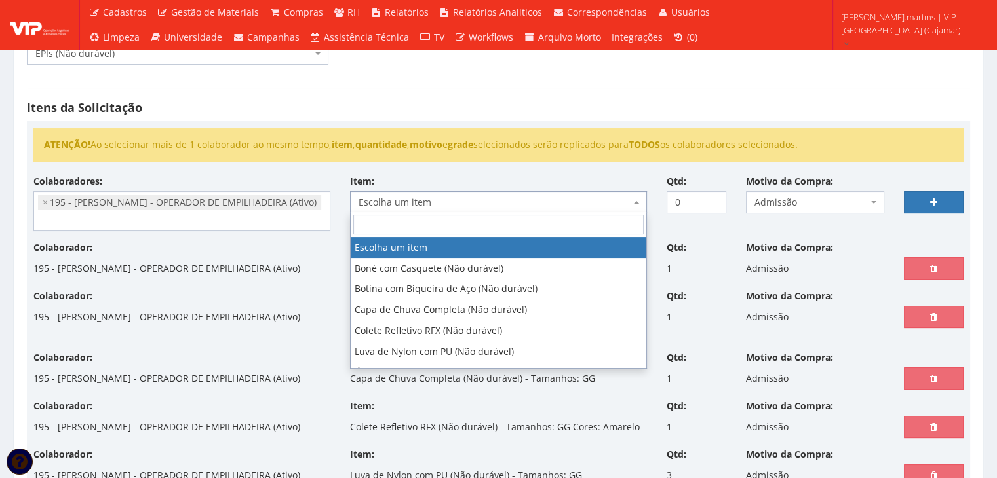
click at [400, 197] on span "Escolha um item" at bounding box center [494, 202] width 272 height 13
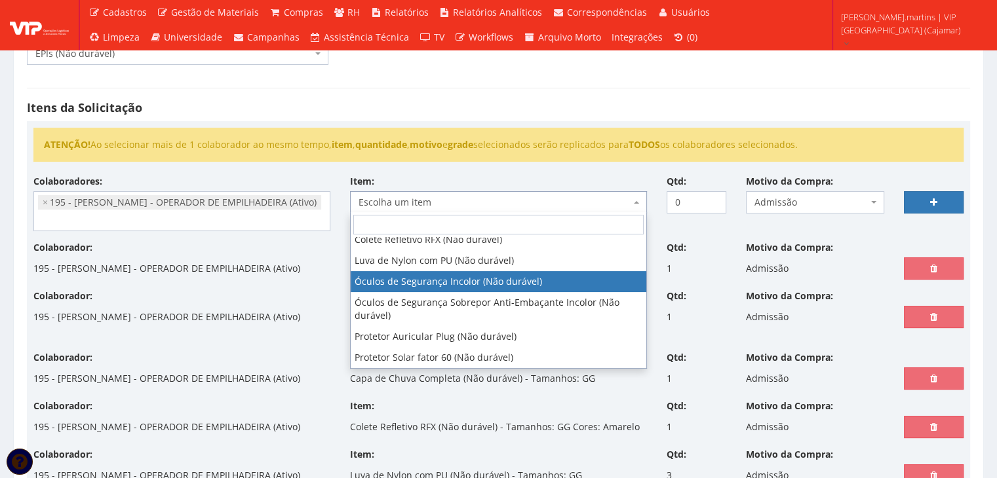
scroll to position [92, 0]
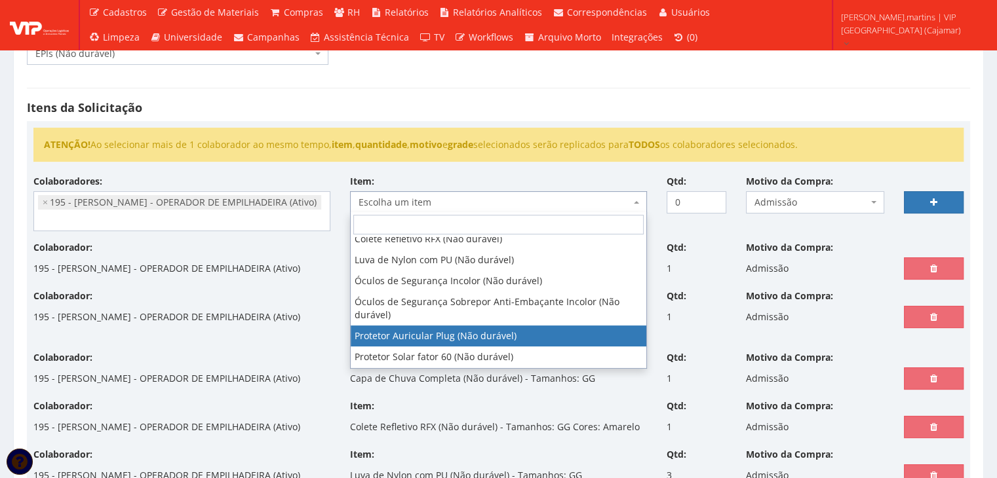
select select "292"
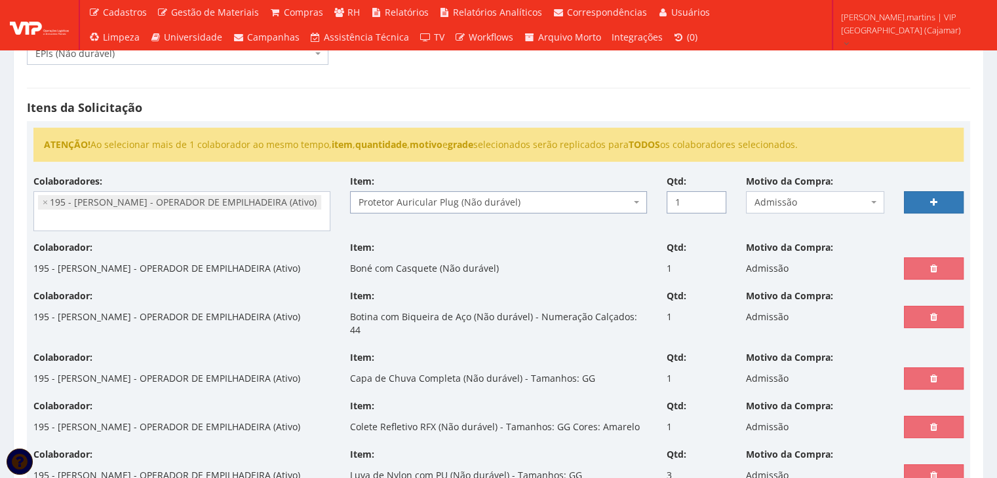
click at [714, 196] on input "1" at bounding box center [697, 202] width 60 height 22
click at [716, 197] on input "2" at bounding box center [697, 202] width 60 height 22
type input "3"
click at [716, 197] on input "3" at bounding box center [697, 202] width 60 height 22
click at [925, 197] on link at bounding box center [934, 202] width 60 height 22
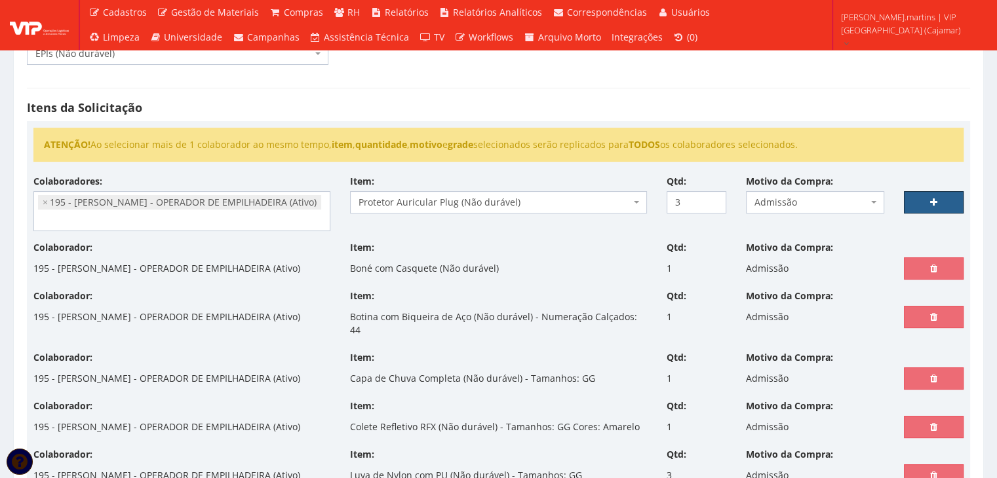
select select
type input "0"
select select
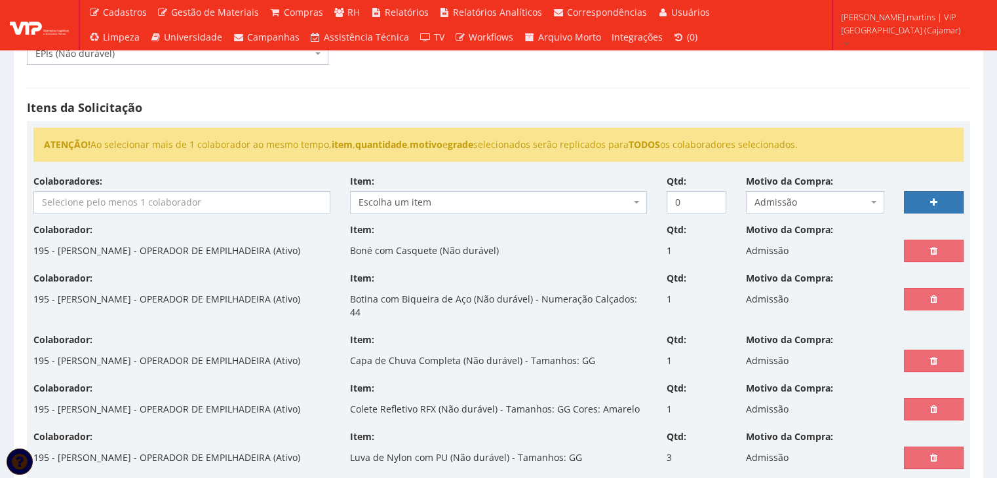
click at [129, 206] on input "search" at bounding box center [182, 202] width 296 height 21
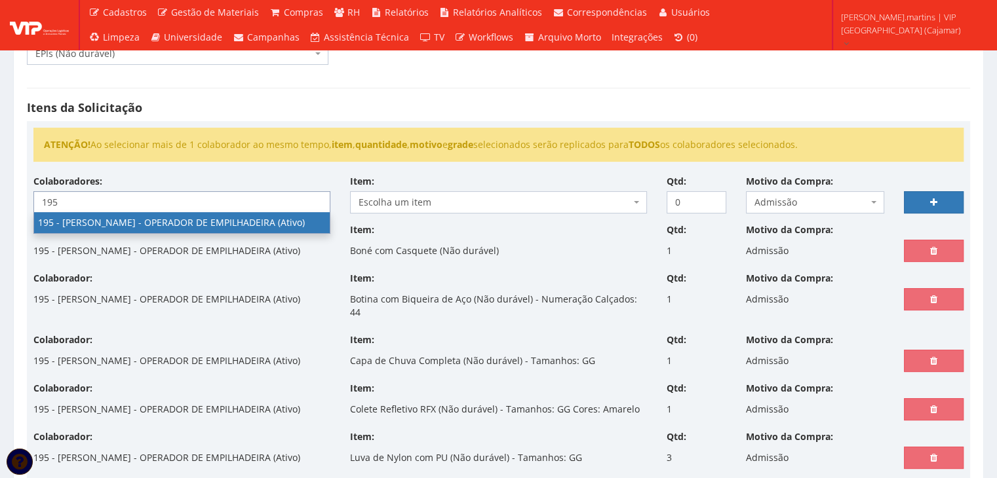
type input "195"
select select "4099"
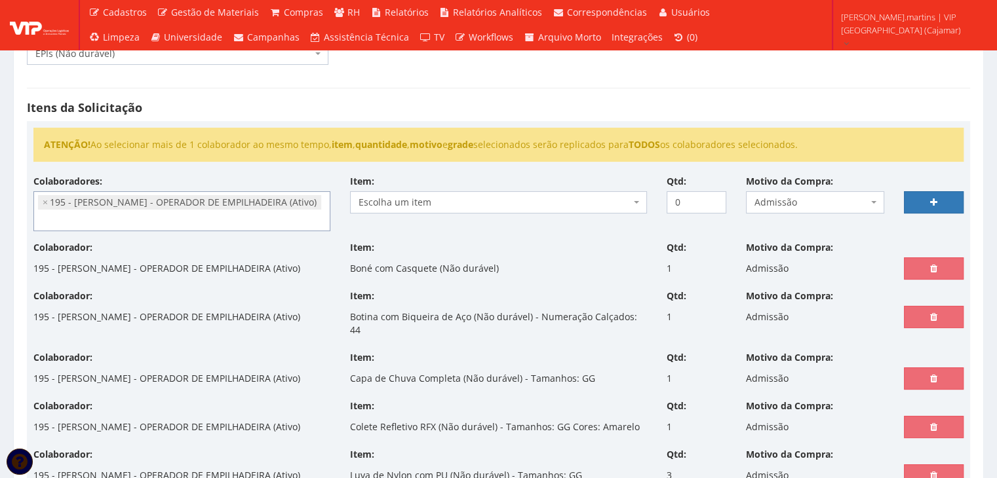
click at [400, 203] on span "Escolha um item" at bounding box center [494, 202] width 272 height 13
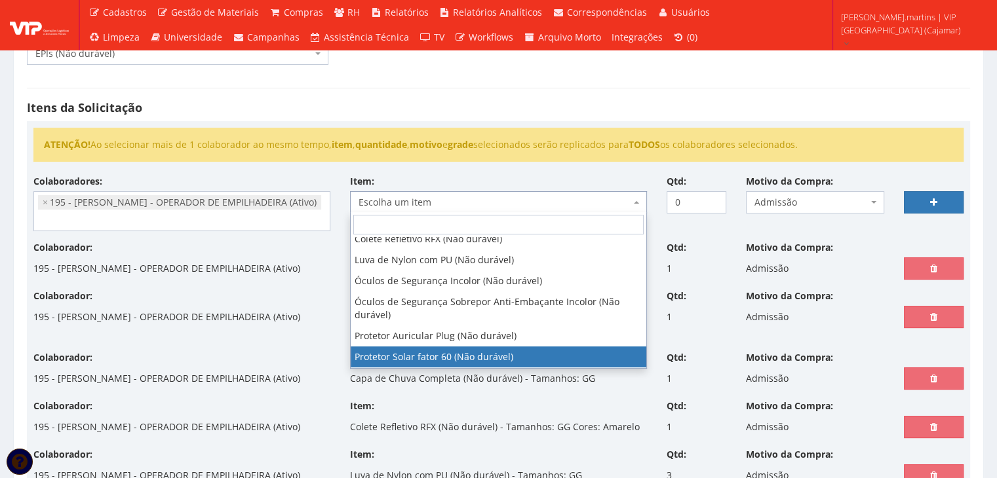
select select "1779"
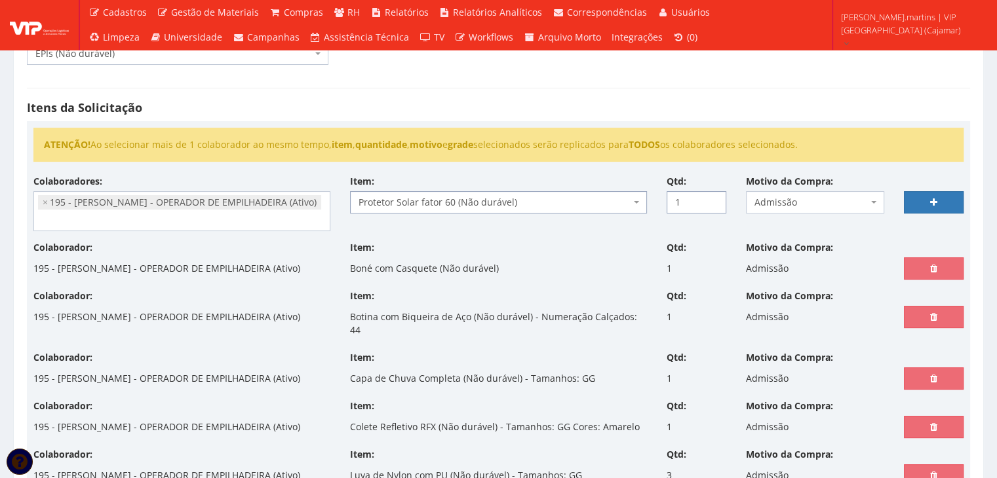
type input "1"
click at [714, 195] on input "1" at bounding box center [697, 202] width 60 height 22
click at [933, 201] on icon at bounding box center [933, 202] width 7 height 9
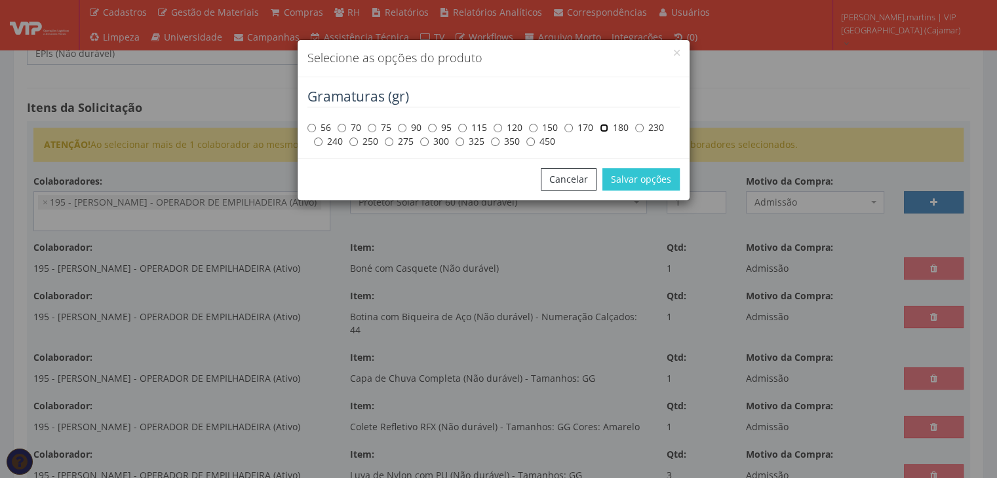
click at [604, 124] on input "180" at bounding box center [604, 128] width 9 height 9
radio input "true"
click at [628, 181] on button "Salvar opções" at bounding box center [640, 179] width 77 height 22
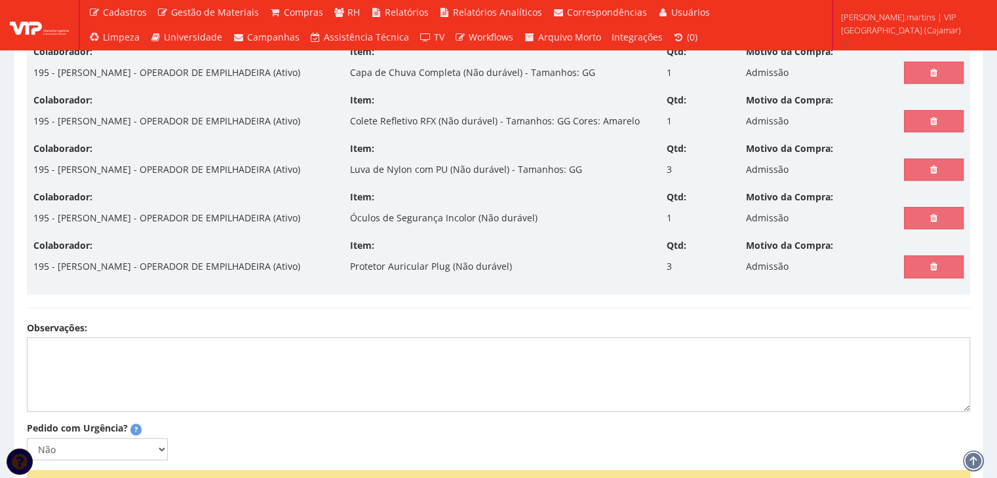
select select
type input "0"
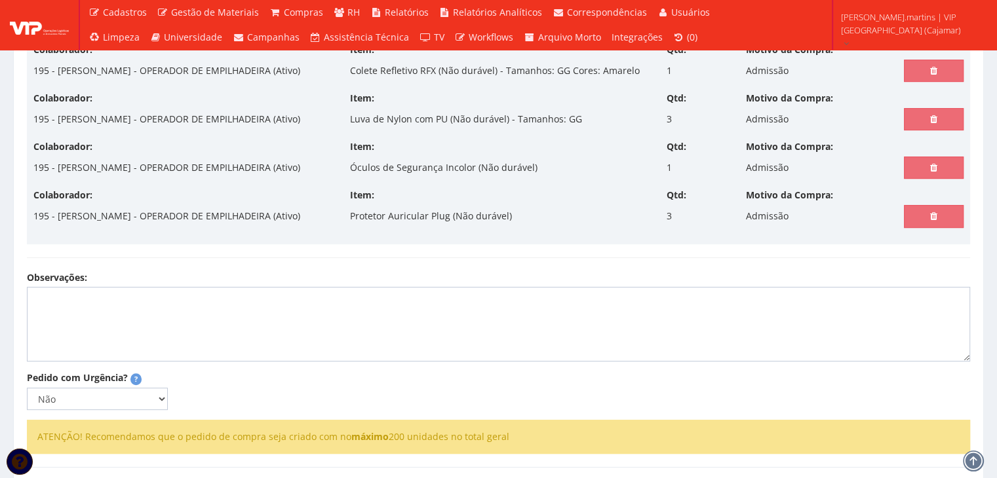
select select
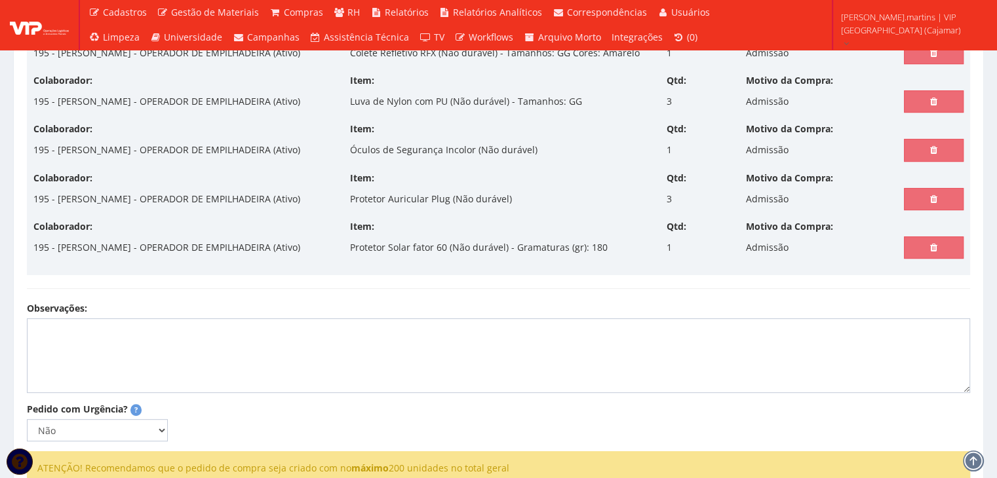
scroll to position [682, 0]
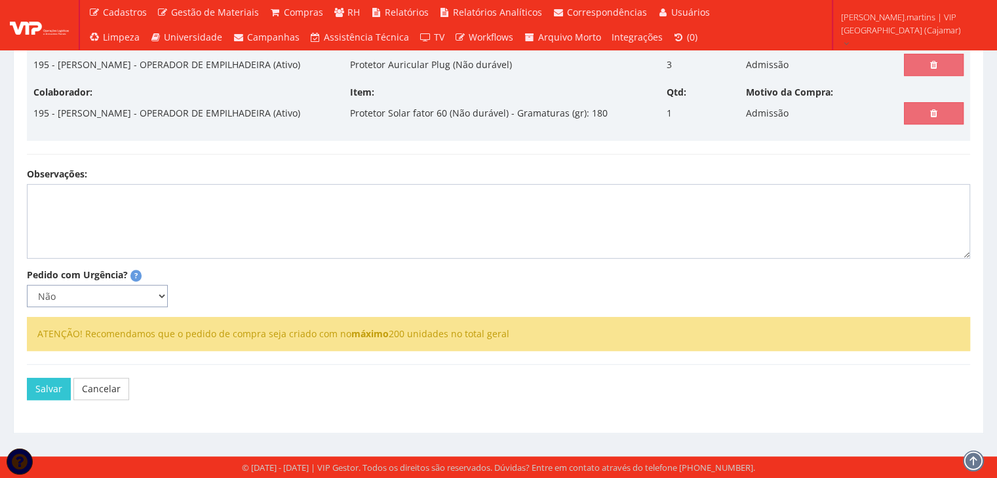
drag, startPoint x: 111, startPoint y: 365, endPoint x: 110, endPoint y: 376, distance: 10.5
click at [111, 307] on select "Não Sim" at bounding box center [97, 296] width 141 height 22
select select "1"
click at [27, 307] on select "Não Sim" at bounding box center [97, 296] width 141 height 22
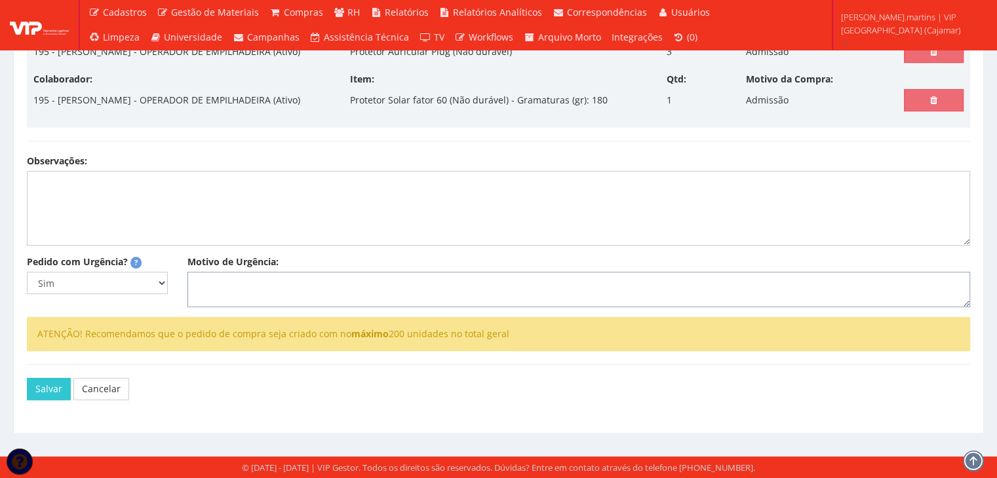
click at [210, 307] on textarea "Motivo de Urgência:" at bounding box center [578, 289] width 783 height 35
type textarea "Admissão"
click at [43, 396] on button "Salvar" at bounding box center [49, 389] width 44 height 22
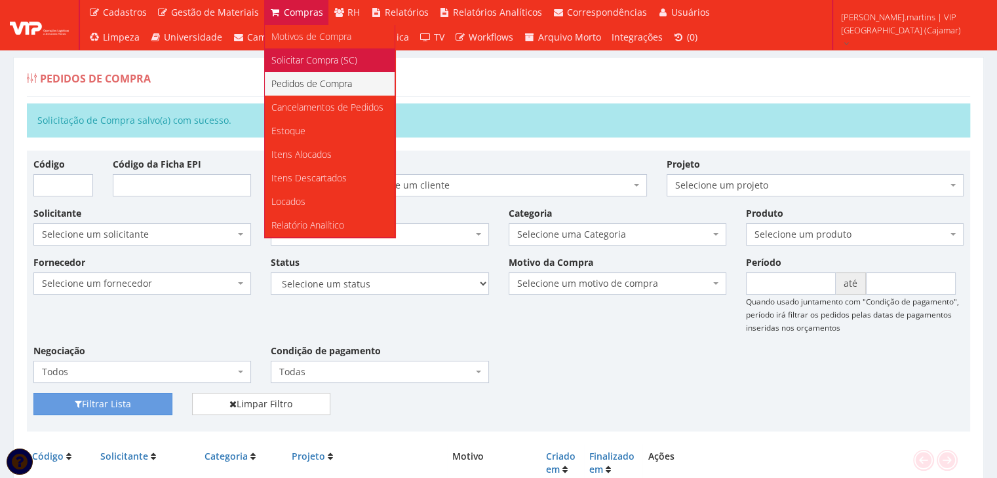
click at [305, 56] on span "Solicitar Compra (SC)" at bounding box center [314, 60] width 86 height 12
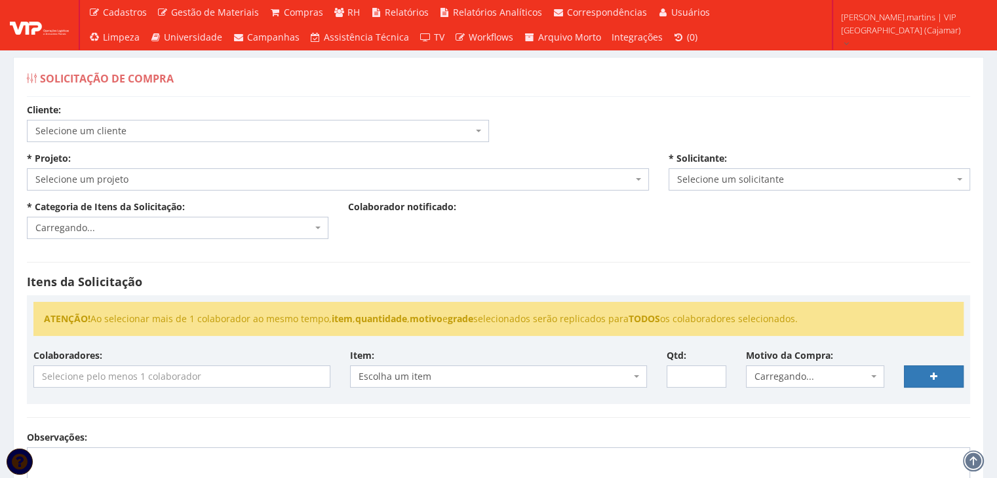
select select "51"
click at [26, 119] on select "Selecione um cliente COCA COLA FEMSA - SPAL INDUSTRIA BRASILEIRA DE BEBIDAS S/A…" at bounding box center [26, 119] width 1 height 1
click at [263, 188] on span "Carregando..." at bounding box center [338, 179] width 622 height 22
click at [263, 188] on span "Selecione um projeto" at bounding box center [338, 179] width 622 height 22
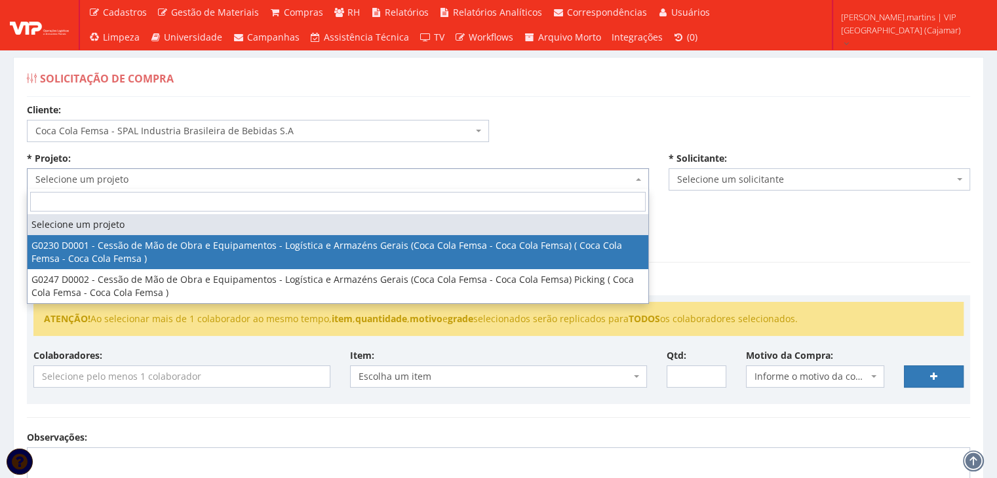
select select "230"
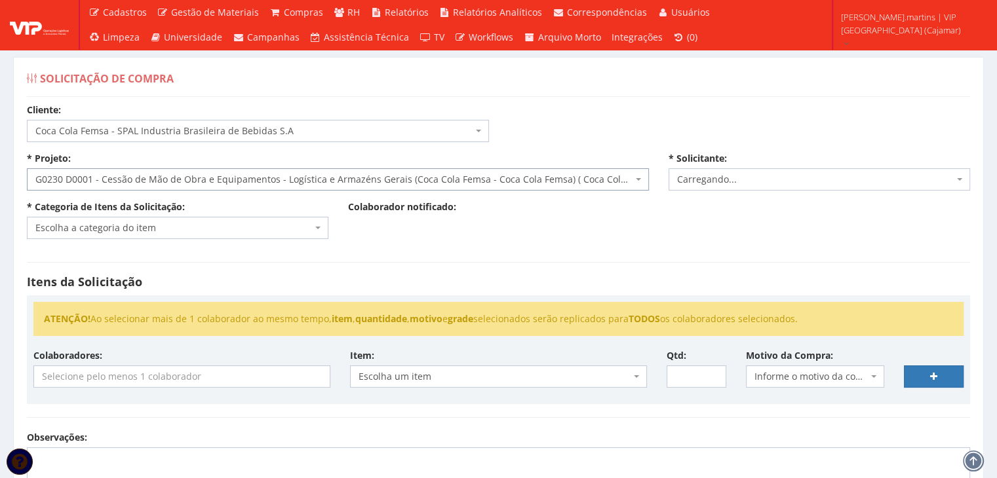
click at [214, 233] on span "Escolha a categoria do item" at bounding box center [173, 228] width 277 height 13
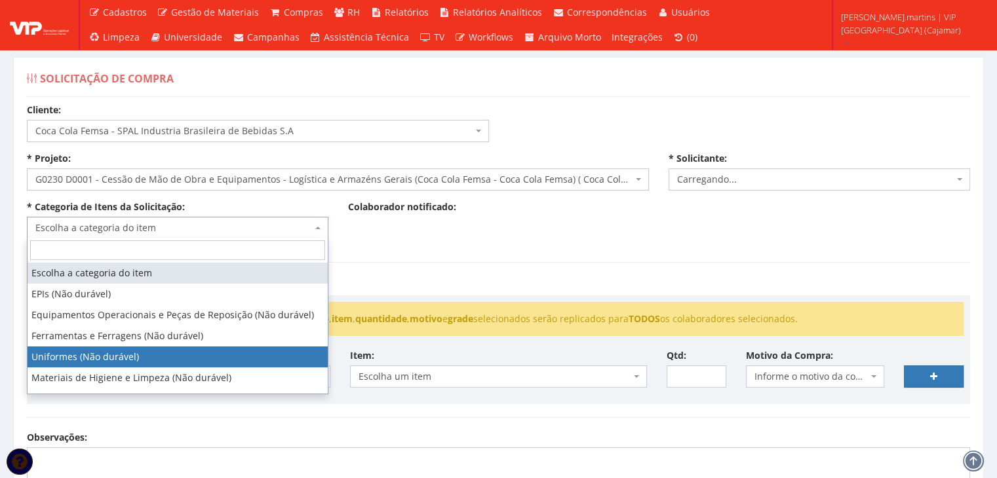
select select "4"
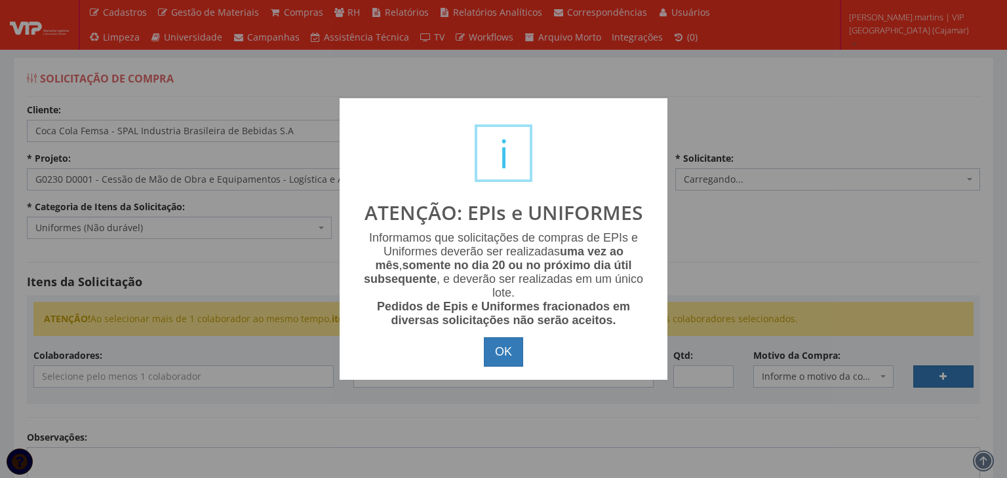
select select "2471"
click at [495, 351] on button "OK" at bounding box center [503, 353] width 39 height 30
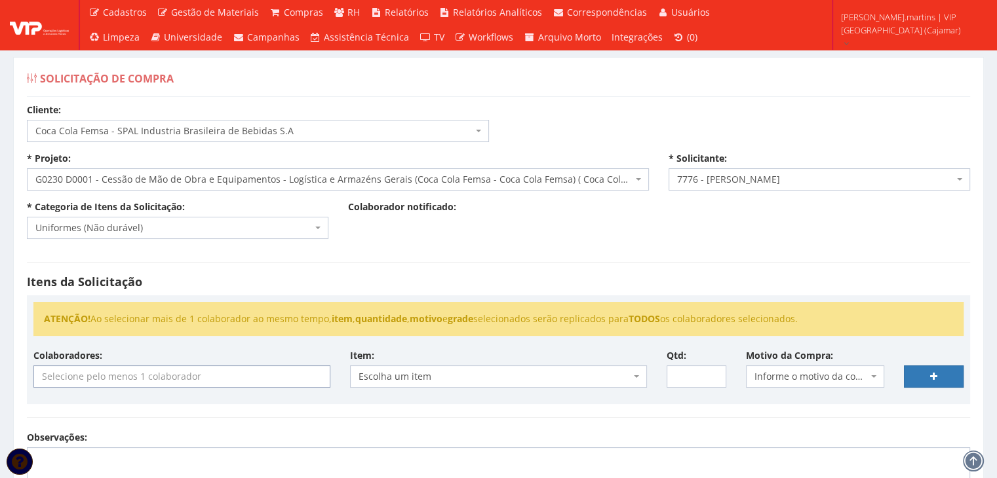
click at [264, 384] on input "search" at bounding box center [182, 376] width 296 height 21
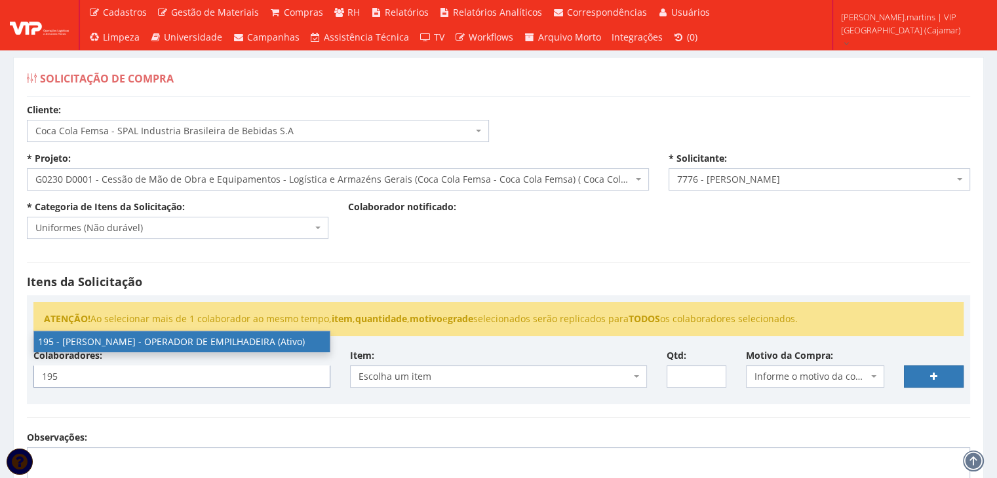
type input "195"
select select "4099"
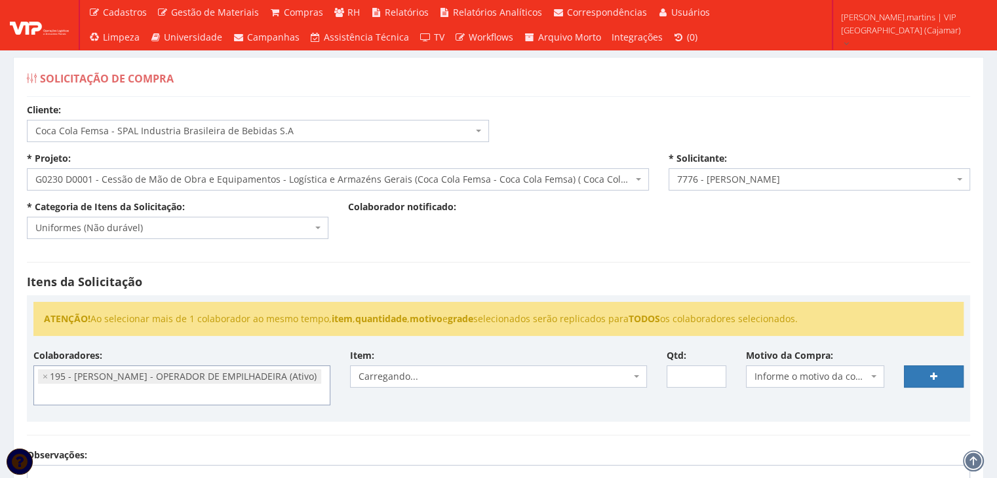
click at [824, 372] on span "Informe o motivo da compra" at bounding box center [811, 376] width 114 height 13
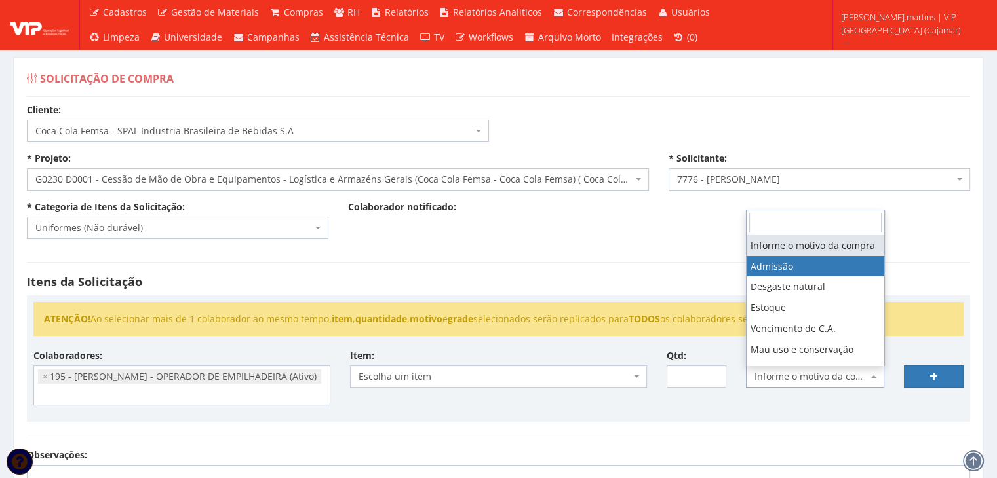
select select "1"
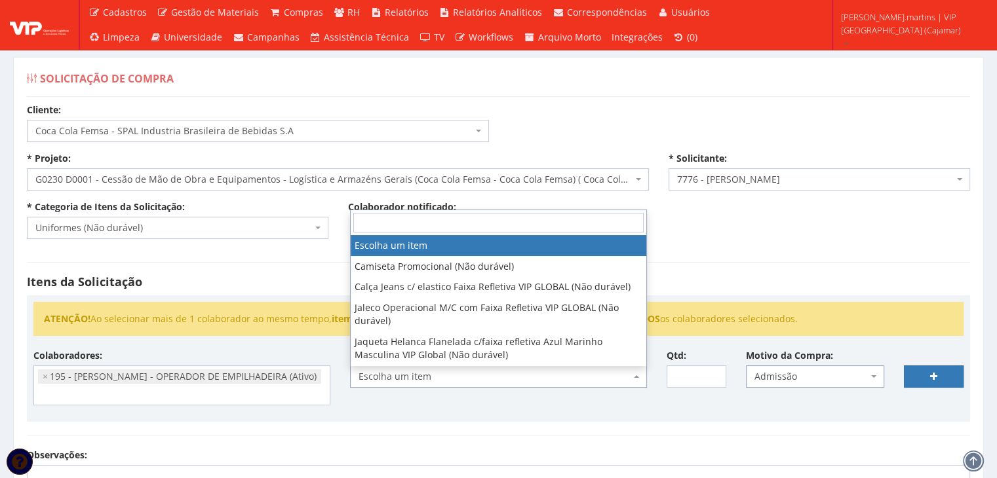
click at [557, 373] on span "Escolha um item" at bounding box center [494, 376] width 272 height 13
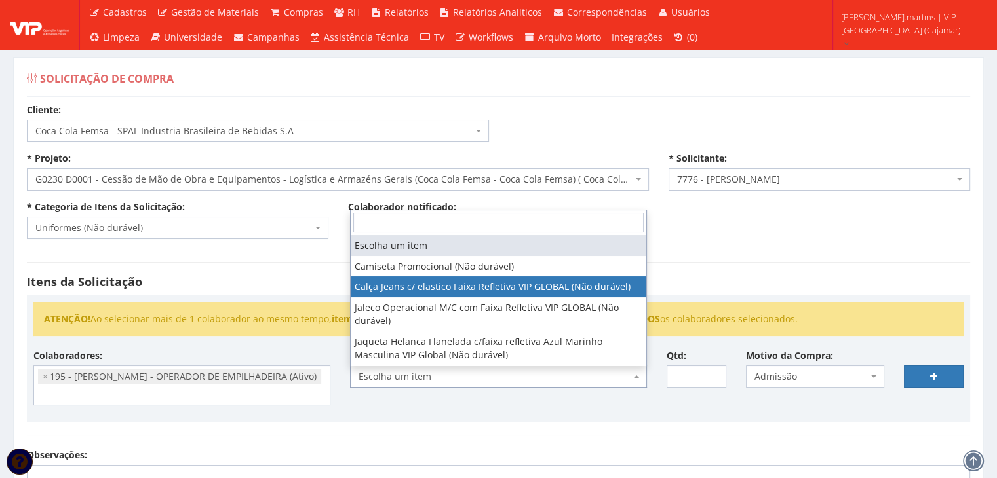
select select "2326"
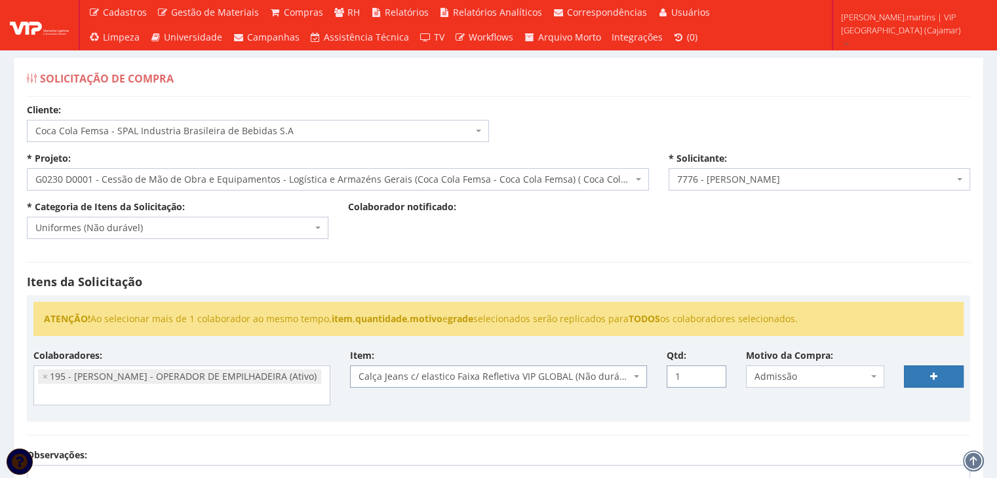
click at [713, 372] on input "1" at bounding box center [697, 377] width 60 height 22
type input "2"
click at [714, 372] on input "2" at bounding box center [697, 377] width 60 height 22
click at [931, 379] on icon at bounding box center [933, 376] width 7 height 9
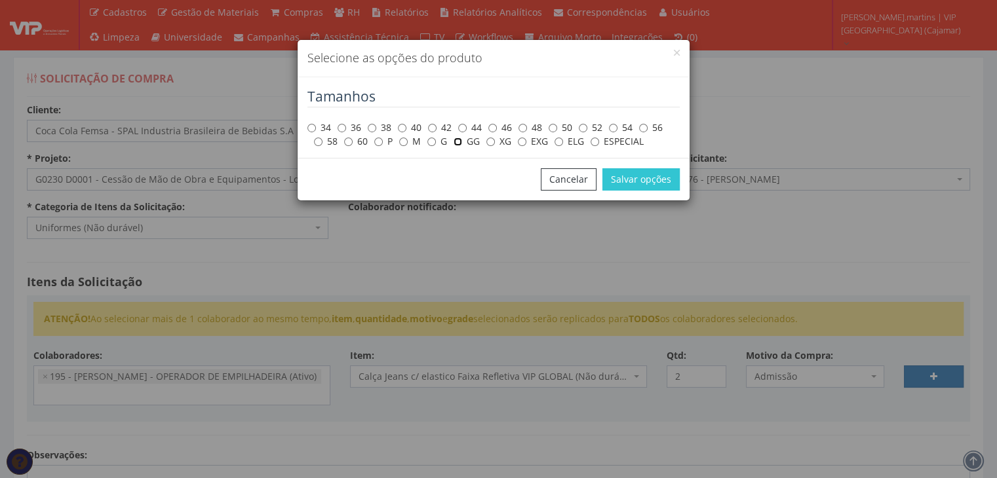
click at [458, 142] on input "GG" at bounding box center [458, 142] width 9 height 9
radio input "true"
click at [630, 179] on button "Salvar opções" at bounding box center [640, 179] width 77 height 22
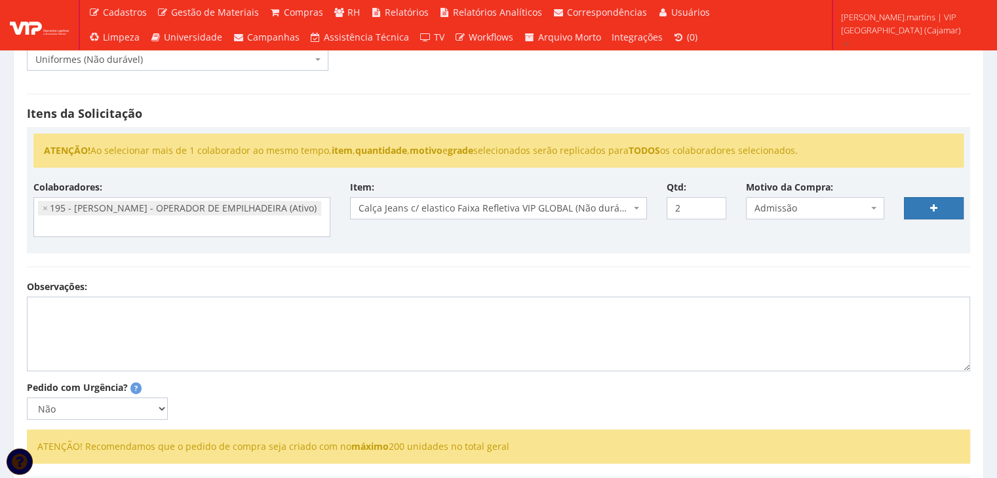
scroll to position [174, 0]
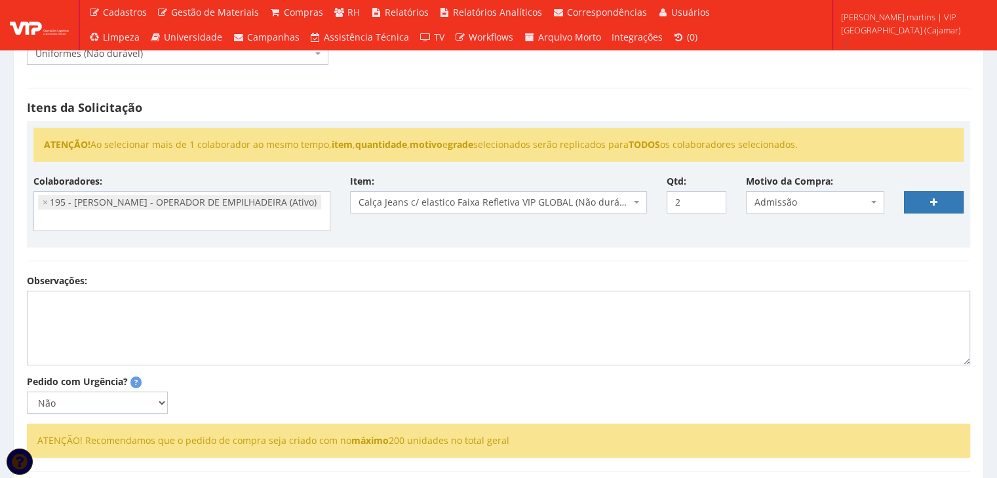
select select
type input "0"
select select
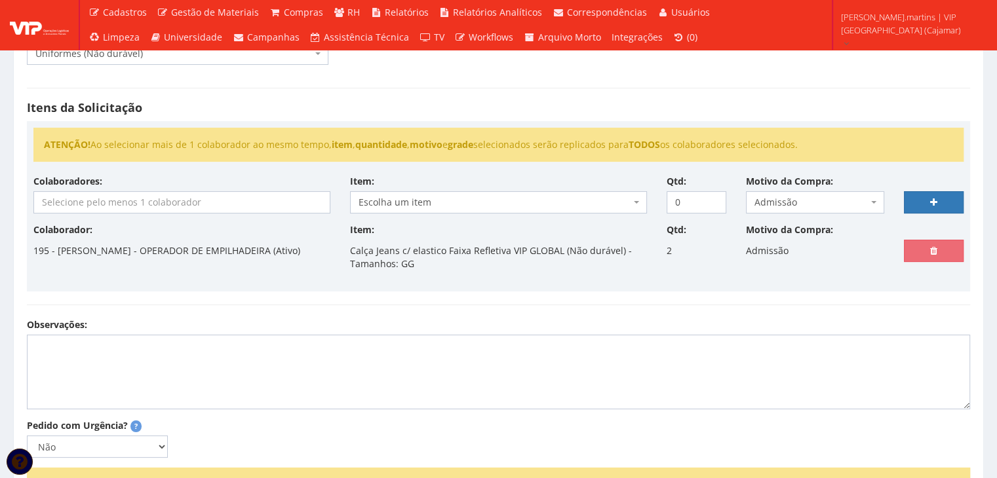
click at [212, 206] on input "search" at bounding box center [182, 202] width 296 height 21
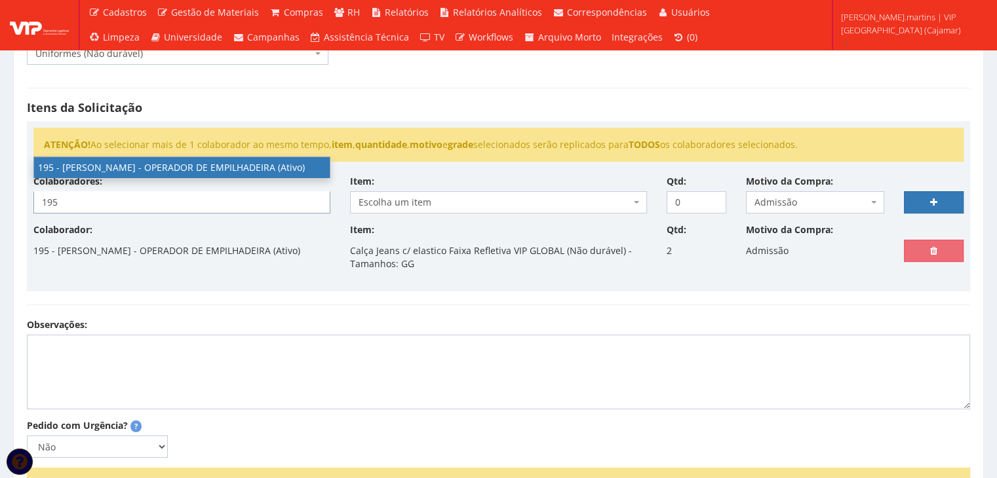
type input "195"
select select "4099"
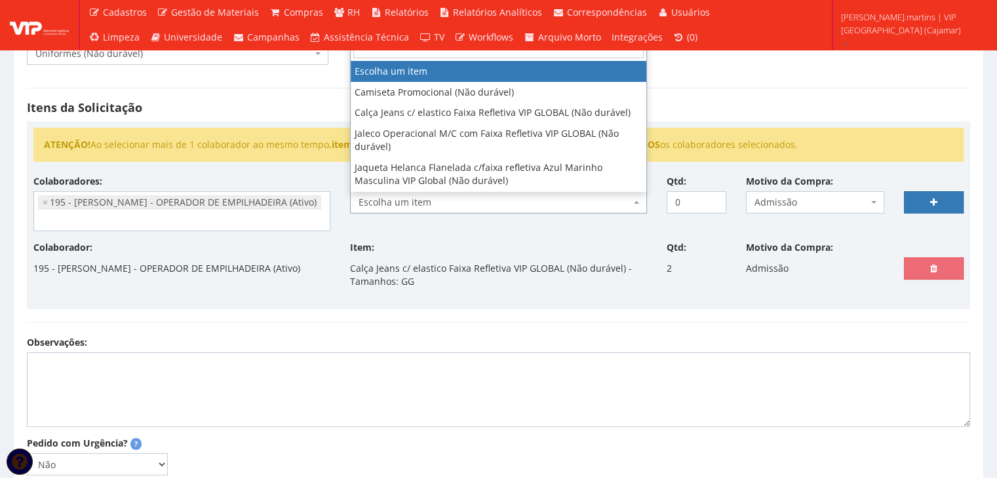
click at [461, 201] on span "Escolha um item" at bounding box center [494, 202] width 272 height 13
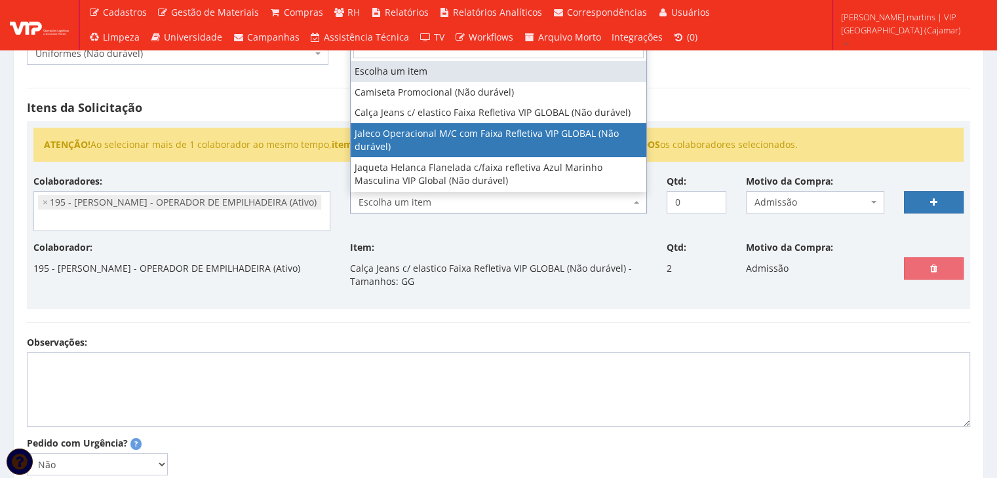
select select "2376"
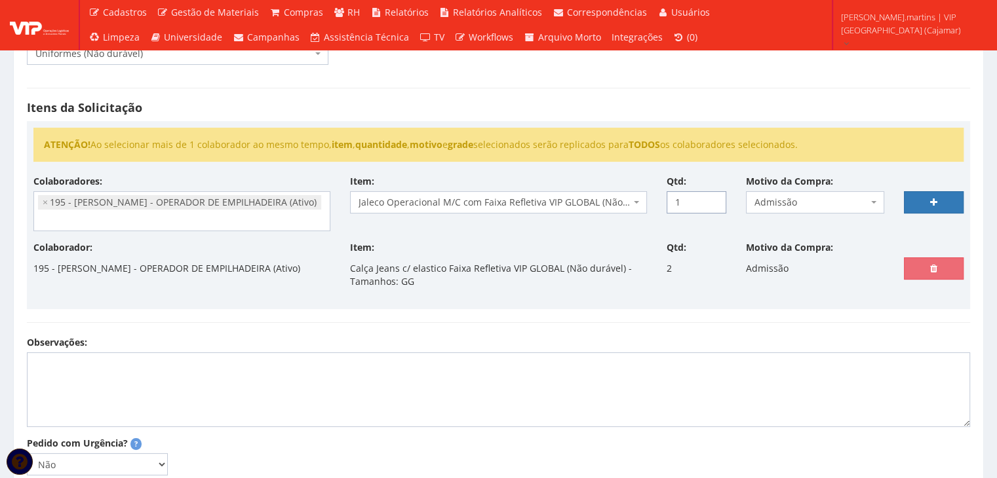
click at [712, 197] on input "1" at bounding box center [697, 202] width 60 height 22
type input "2"
click at [712, 197] on input "2" at bounding box center [697, 202] width 60 height 22
click at [936, 203] on icon at bounding box center [933, 202] width 7 height 9
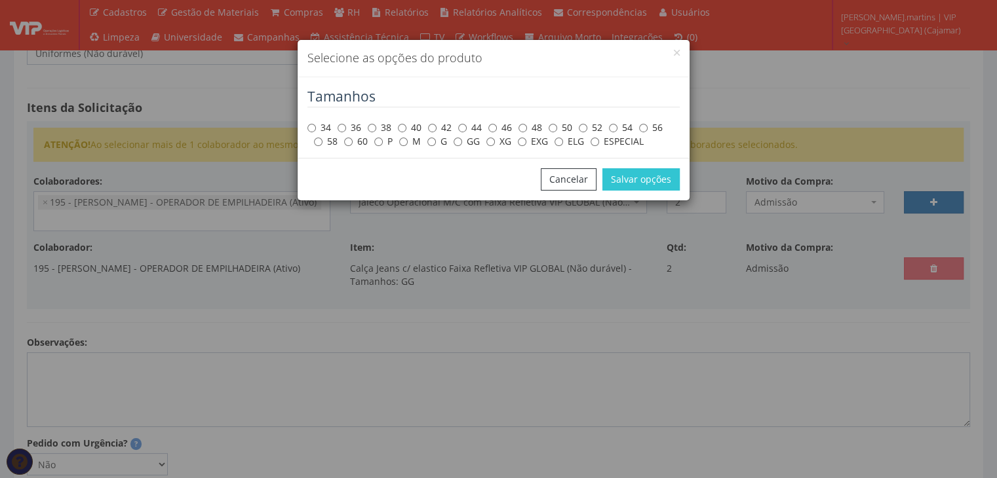
click at [465, 139] on label "GG" at bounding box center [467, 141] width 26 height 13
click at [462, 139] on input "GG" at bounding box center [458, 142] width 9 height 9
radio input "true"
click at [627, 189] on button "Salvar opções" at bounding box center [640, 179] width 77 height 22
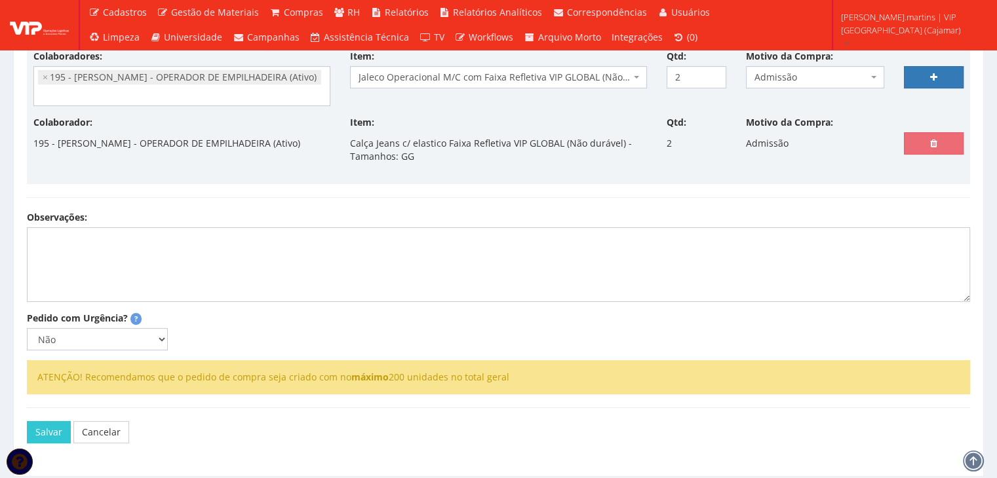
scroll to position [262, 0]
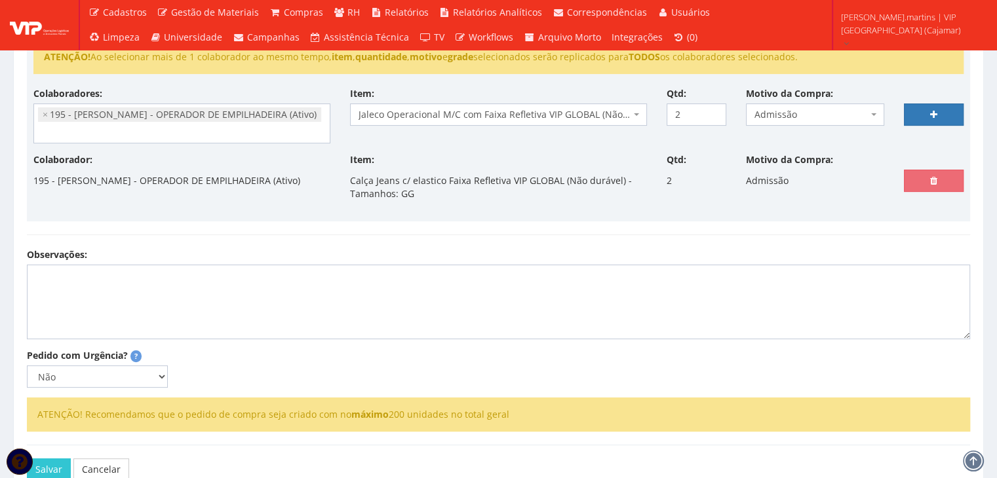
select select
type input "0"
select select
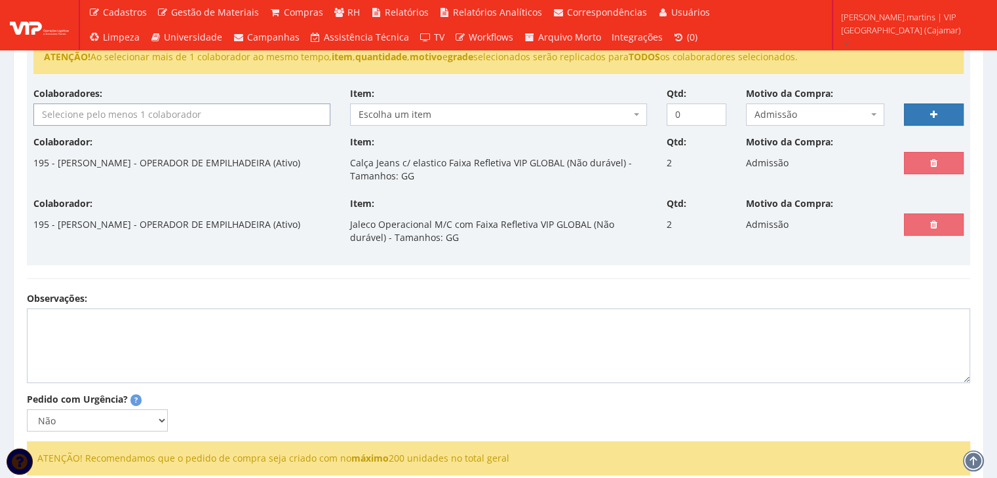
click at [116, 120] on input "search" at bounding box center [182, 114] width 296 height 21
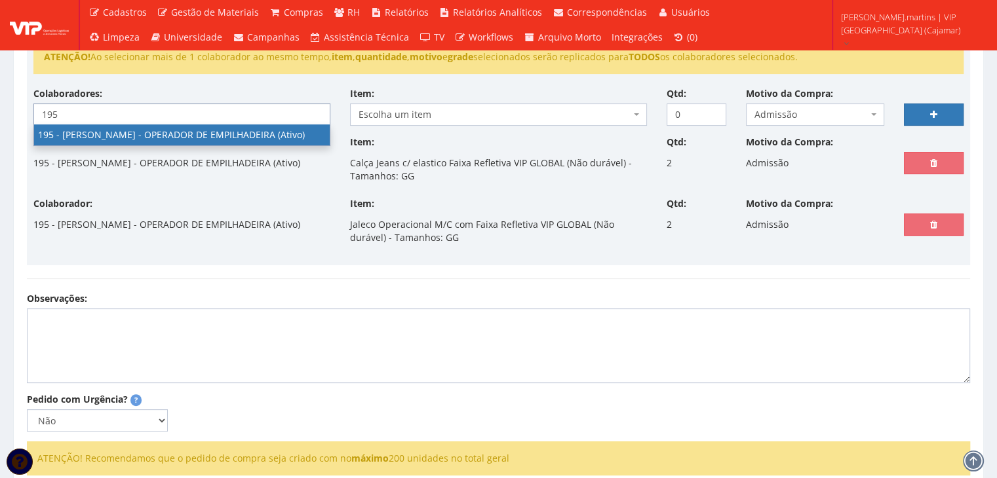
type input "195"
select select "4099"
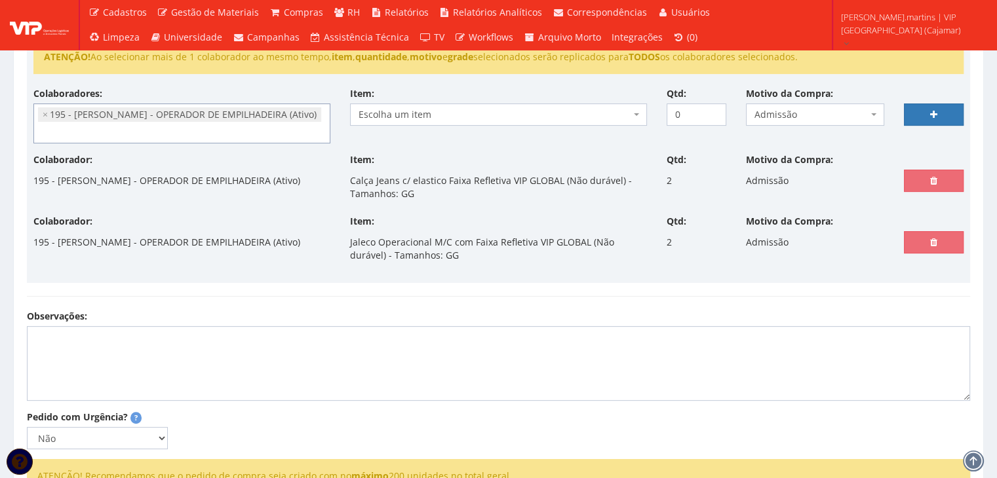
click at [417, 115] on span "Escolha um item" at bounding box center [494, 114] width 272 height 13
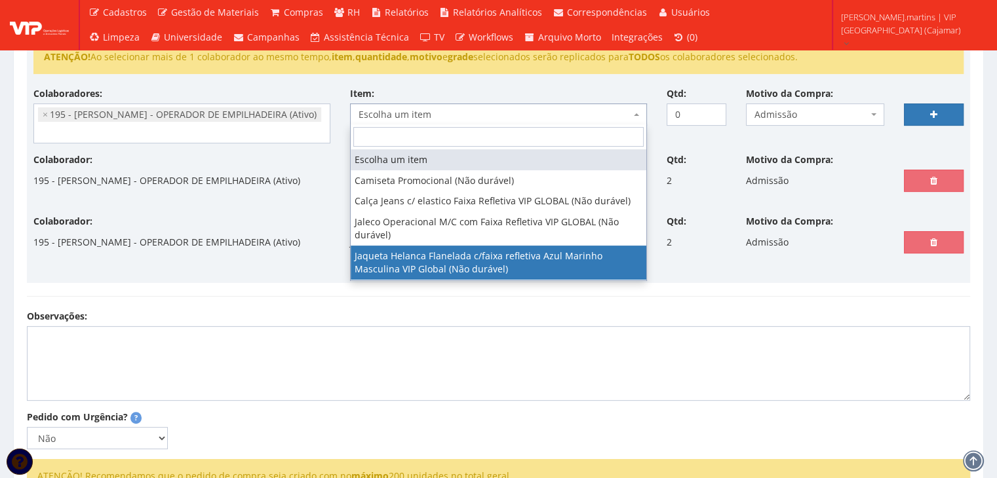
select select "2843"
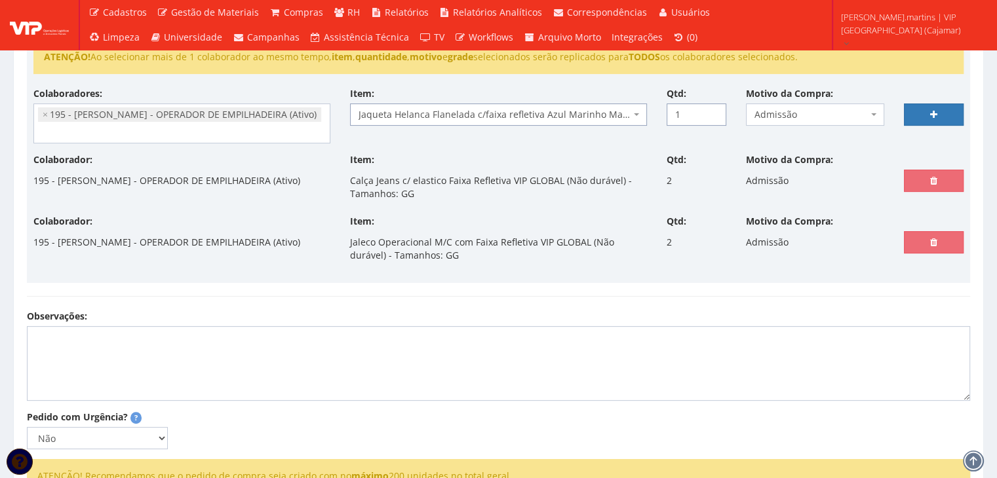
type input "1"
click at [715, 108] on input "1" at bounding box center [697, 115] width 60 height 22
click at [935, 110] on icon at bounding box center [933, 114] width 7 height 9
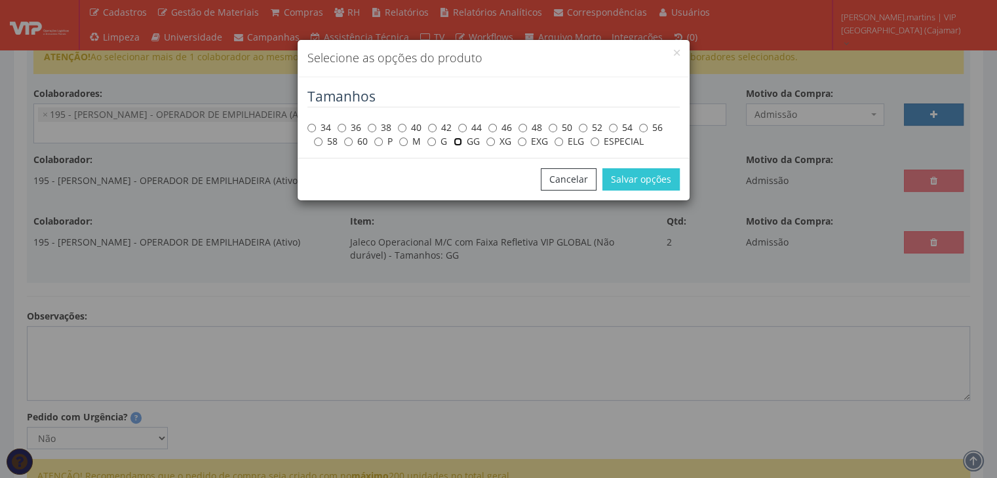
click at [454, 144] on input "GG" at bounding box center [458, 142] width 9 height 9
radio input "true"
click at [630, 182] on button "Salvar opções" at bounding box center [640, 179] width 77 height 22
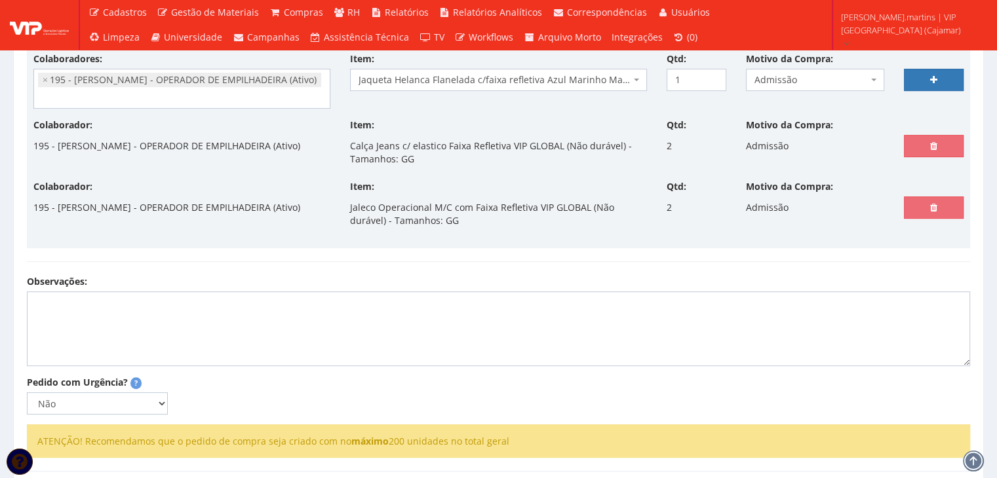
scroll to position [349, 0]
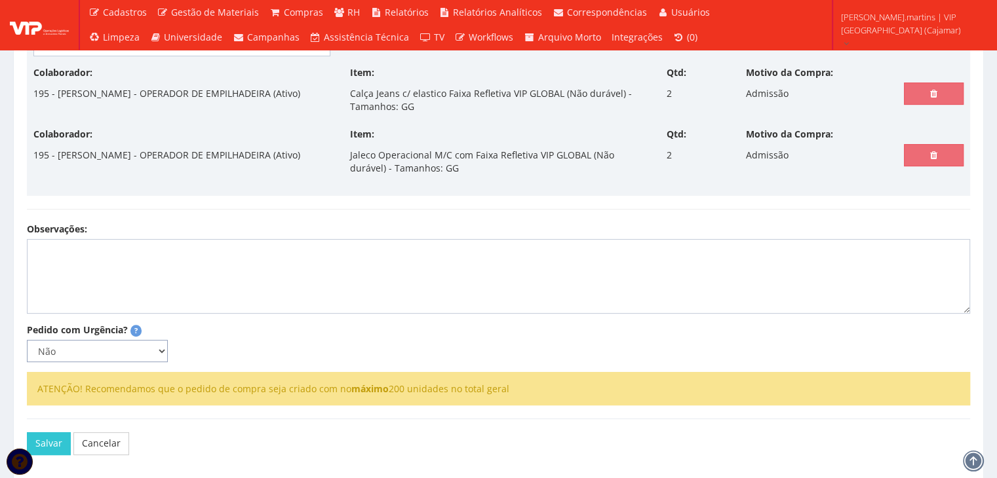
click at [117, 352] on select "Não Sim" at bounding box center [97, 351] width 141 height 22
select select "1"
click at [27, 340] on select "Não Sim" at bounding box center [97, 351] width 141 height 22
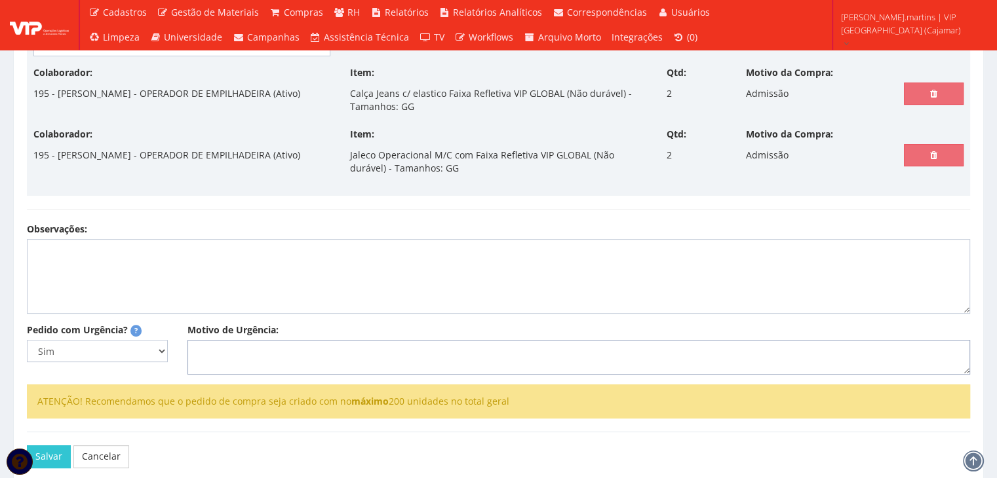
click at [233, 355] on textarea "Motivo de Urgência:" at bounding box center [578, 357] width 783 height 35
type textarea "A"
select select
type input "0"
type textarea "Adm"
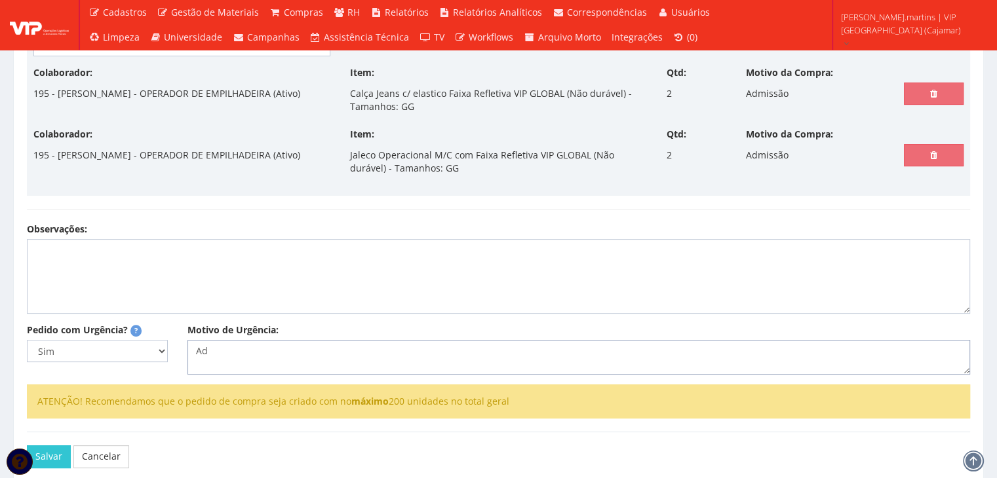
select select
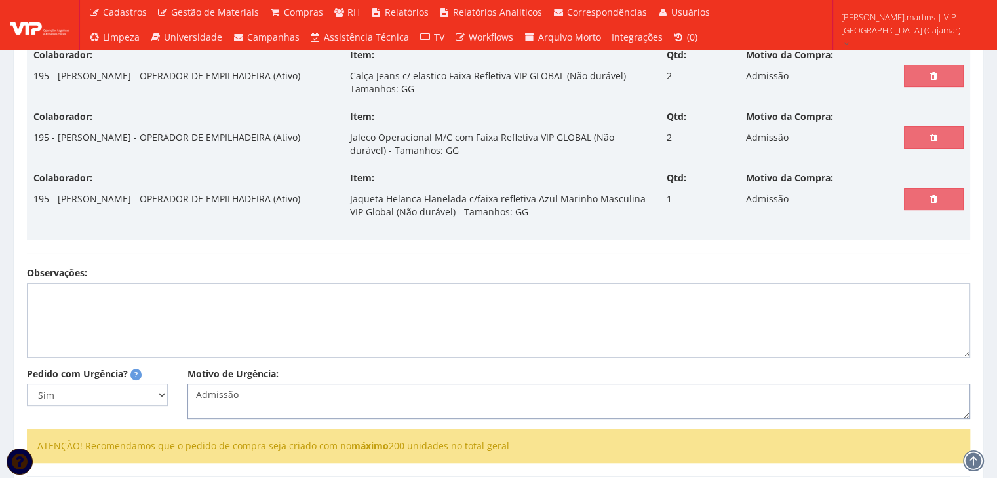
scroll to position [459, 0]
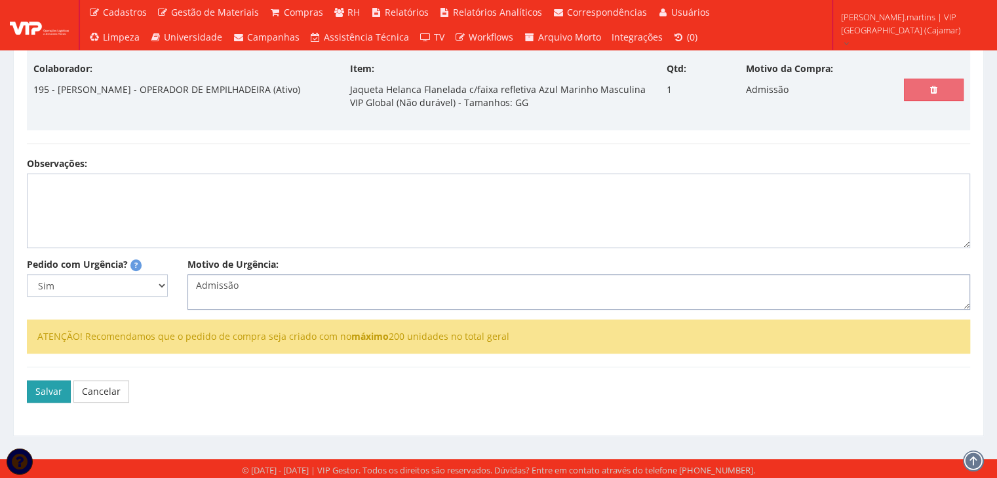
type textarea "Admissão"
click at [48, 389] on button "Salvar" at bounding box center [49, 392] width 44 height 22
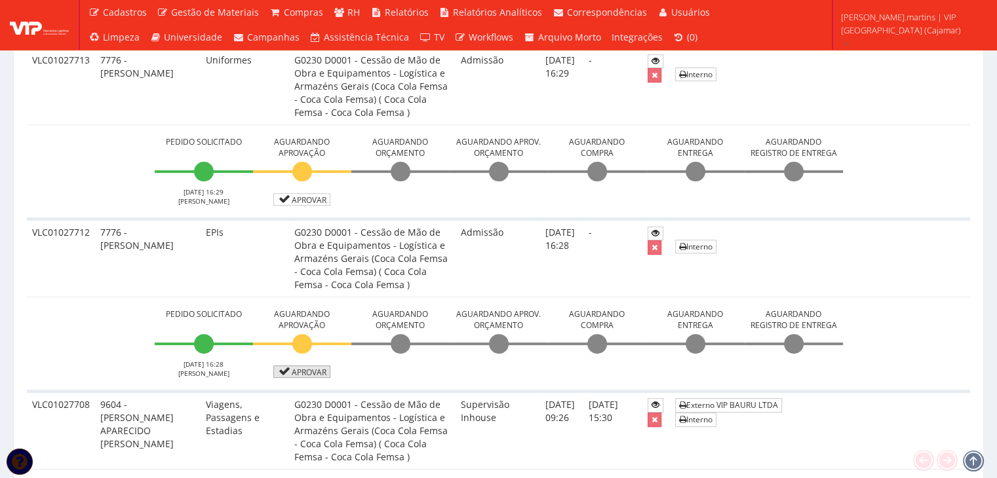
click at [294, 370] on link "Aprovar" at bounding box center [302, 372] width 58 height 12
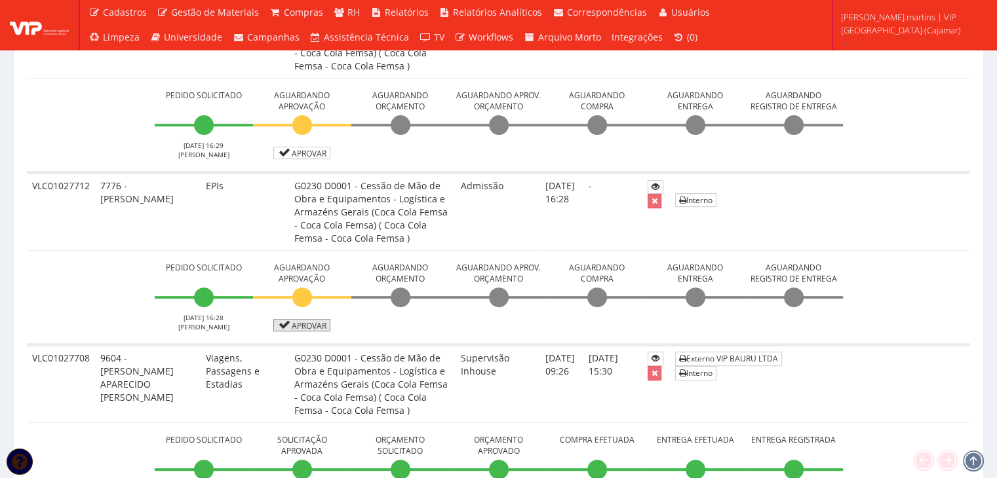
scroll to position [480, 0]
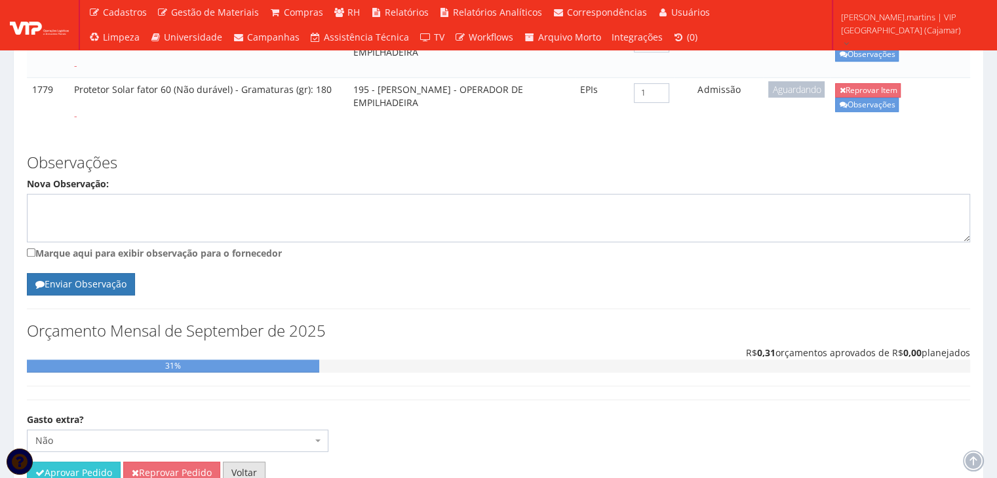
scroll to position [734, 0]
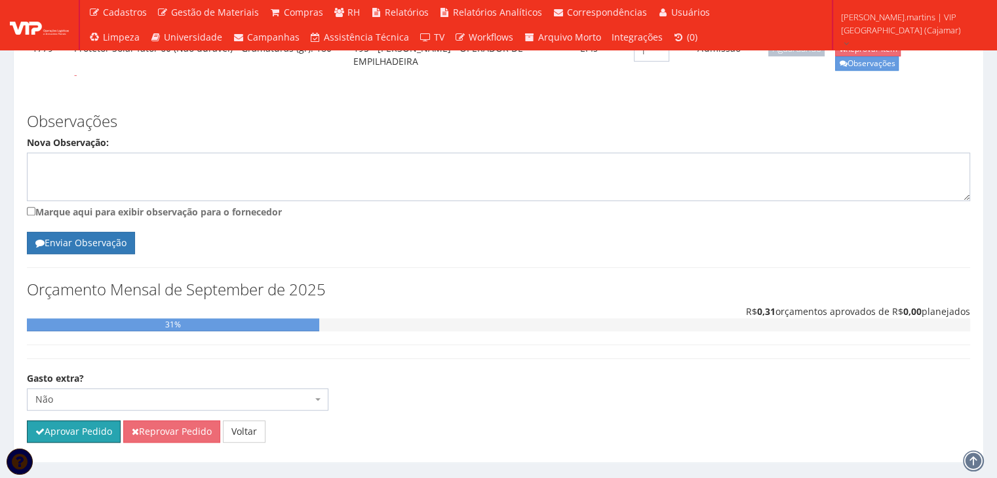
click at [92, 421] on button "Aprovar Pedido" at bounding box center [74, 432] width 94 height 22
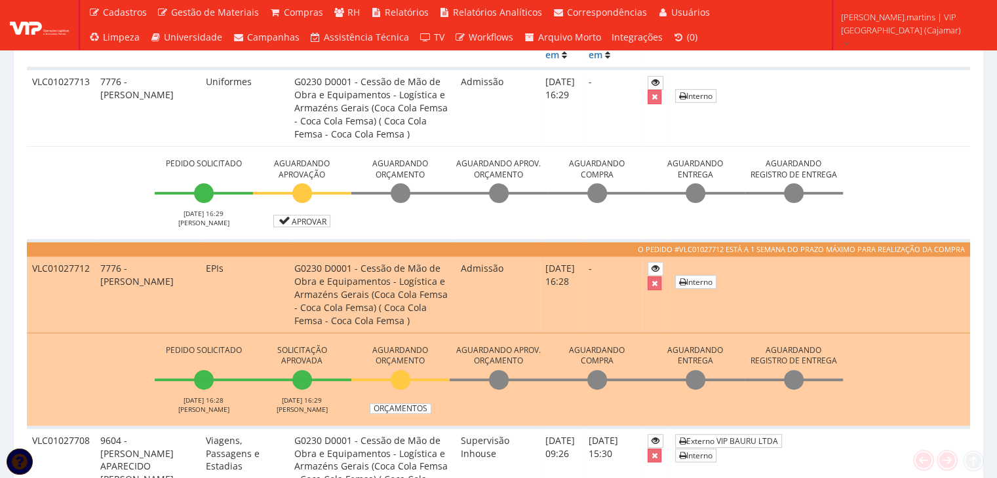
scroll to position [480, 0]
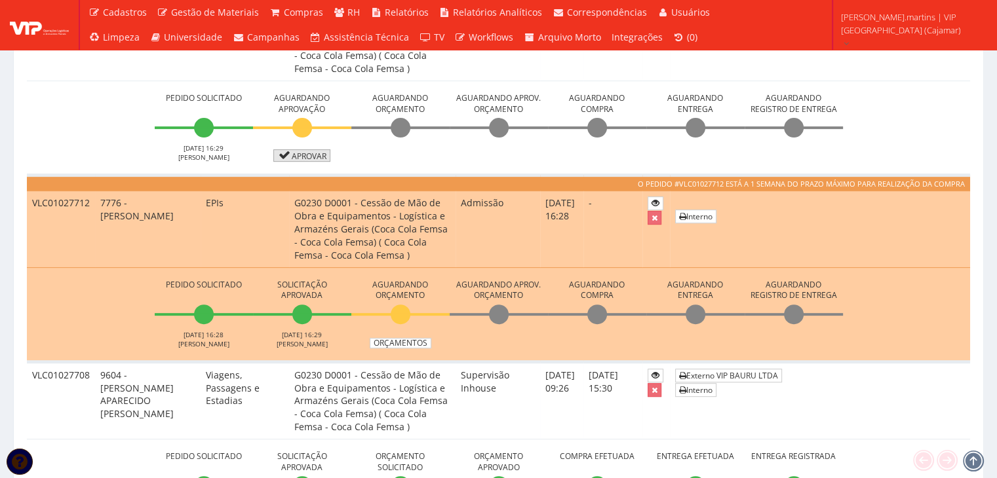
click at [298, 149] on link "Aprovar" at bounding box center [302, 155] width 58 height 12
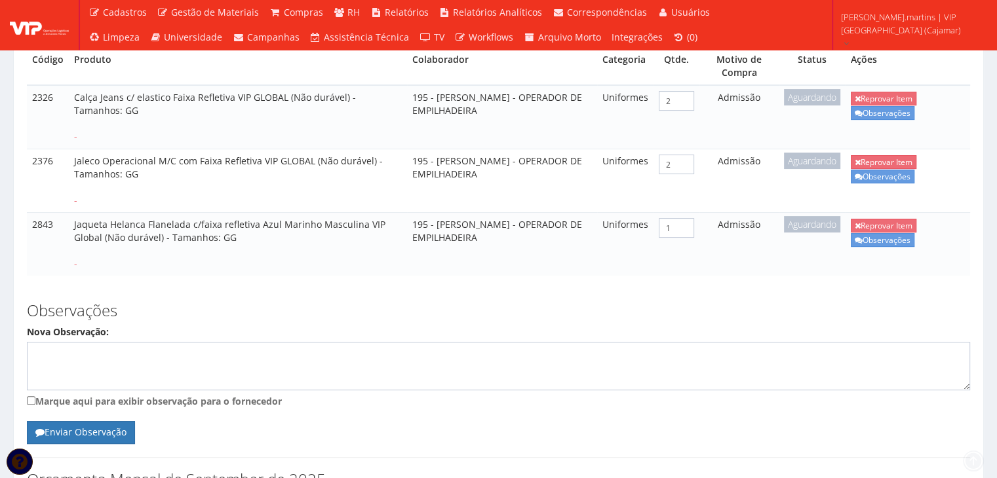
scroll to position [482, 0]
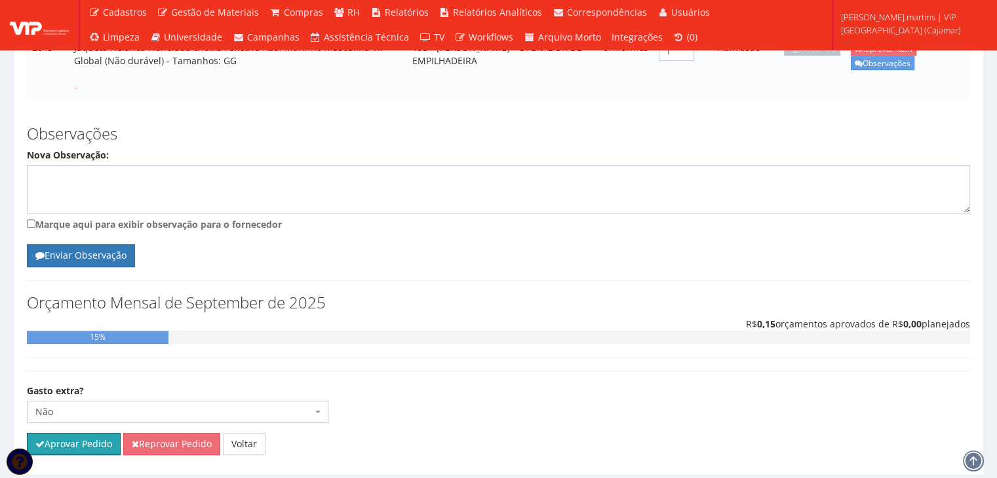
drag, startPoint x: 100, startPoint y: 399, endPoint x: 532, endPoint y: 64, distance: 547.5
click at [100, 433] on button "Aprovar Pedido" at bounding box center [74, 444] width 94 height 22
